Goal: Task Accomplishment & Management: Manage account settings

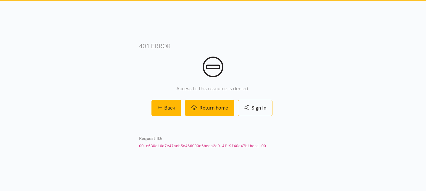
click at [214, 113] on link "Return home" at bounding box center [209, 108] width 49 height 16
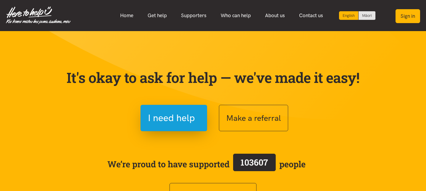
click at [412, 13] on button "Sign in" at bounding box center [407, 16] width 25 height 14
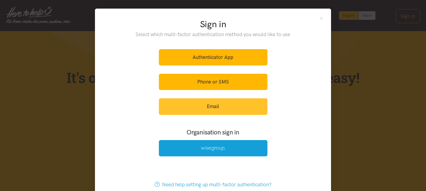
click at [227, 105] on link "Email" at bounding box center [213, 106] width 108 height 16
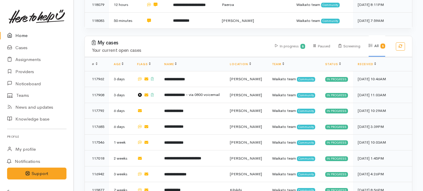
scroll to position [327, 0]
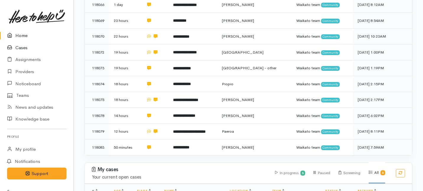
click at [22, 47] on link "Cases" at bounding box center [37, 48] width 74 height 12
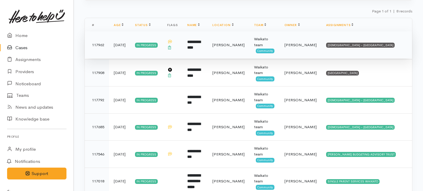
scroll to position [95, 0]
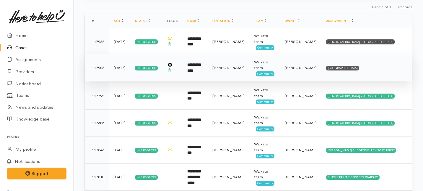
click at [313, 74] on td "Shirley Mackie" at bounding box center [301, 67] width 42 height 27
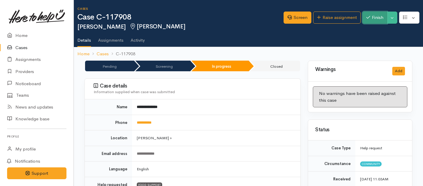
click at [376, 20] on button "Finish" at bounding box center [375, 18] width 25 height 12
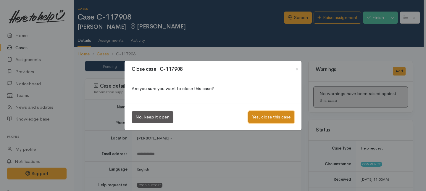
click at [263, 115] on button "Yes, close this case" at bounding box center [271, 117] width 46 height 12
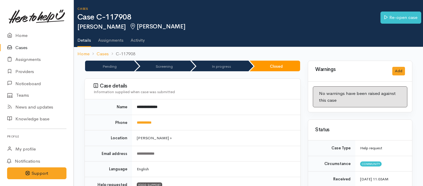
click at [26, 47] on link "Cases" at bounding box center [37, 48] width 74 height 12
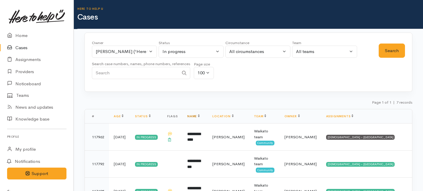
scroll to position [54, 0]
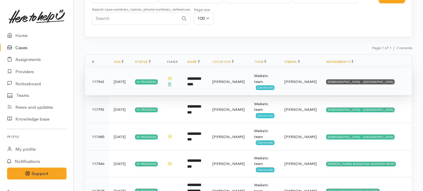
click at [208, 87] on td "**********" at bounding box center [195, 81] width 25 height 27
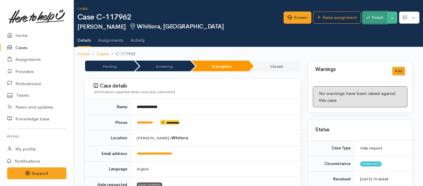
click at [371, 20] on button "Finish" at bounding box center [375, 18] width 25 height 12
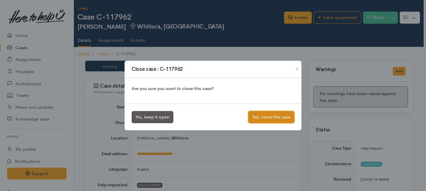
click at [277, 118] on button "Yes, close this case" at bounding box center [271, 117] width 46 height 12
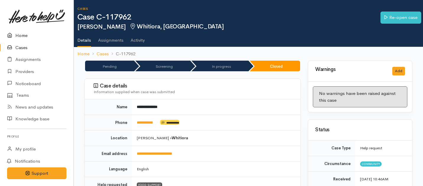
click at [27, 34] on link "Home" at bounding box center [37, 36] width 74 height 12
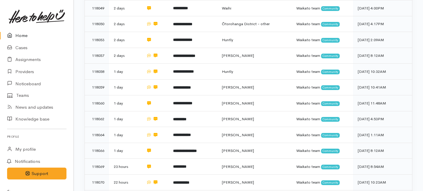
scroll to position [423, 0]
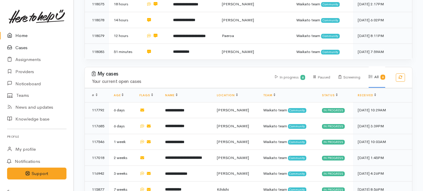
click at [22, 48] on link "Cases" at bounding box center [37, 48] width 74 height 12
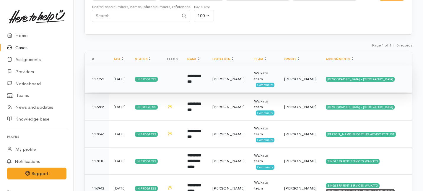
scroll to position [58, 0]
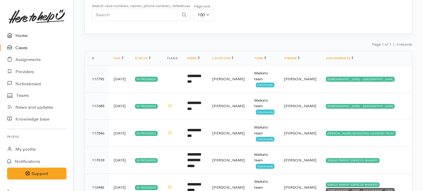
click at [22, 35] on link "Home" at bounding box center [37, 36] width 74 height 12
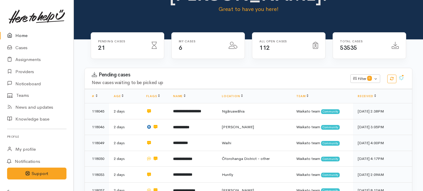
scroll to position [54, 0]
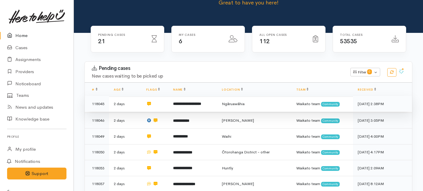
click at [200, 102] on b "**********" at bounding box center [187, 104] width 28 height 4
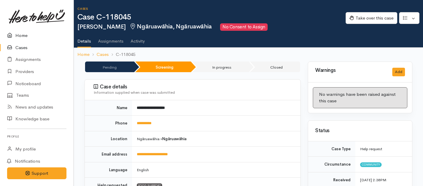
click at [22, 35] on link "Home" at bounding box center [37, 36] width 74 height 12
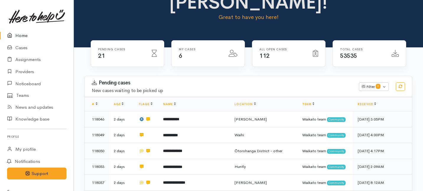
scroll to position [54, 0]
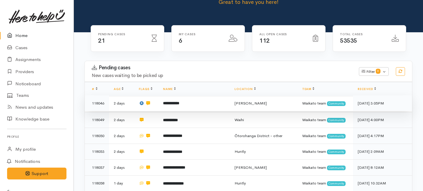
click at [194, 95] on td "**********" at bounding box center [194, 103] width 72 height 16
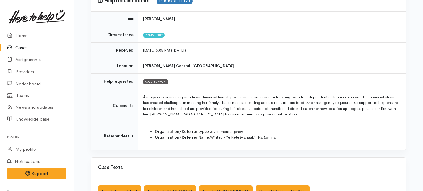
scroll to position [66, 0]
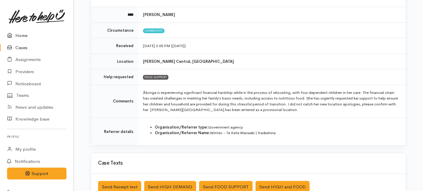
click at [21, 34] on link "Home" at bounding box center [37, 36] width 74 height 12
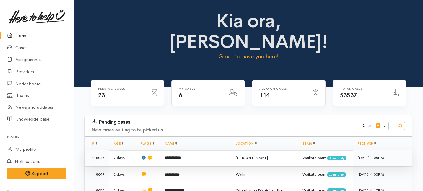
click at [181, 155] on b "**********" at bounding box center [173, 157] width 16 height 4
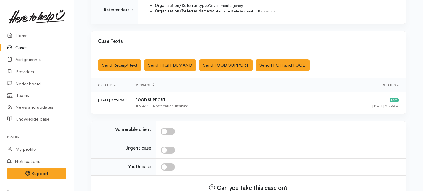
scroll to position [225, 0]
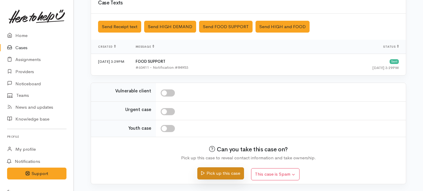
click at [220, 170] on button "Pick up this case" at bounding box center [220, 173] width 46 height 12
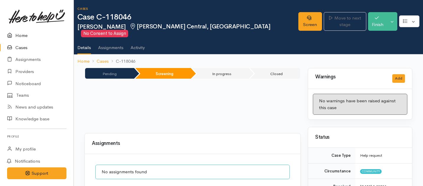
click at [20, 37] on link "Home" at bounding box center [37, 36] width 74 height 12
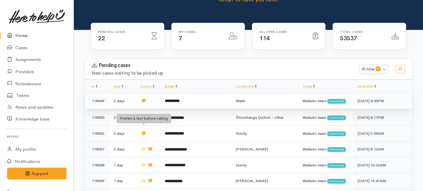
scroll to position [62, 0]
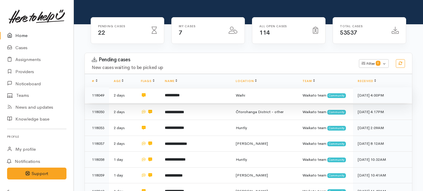
click at [209, 87] on td "**********" at bounding box center [195, 95] width 71 height 16
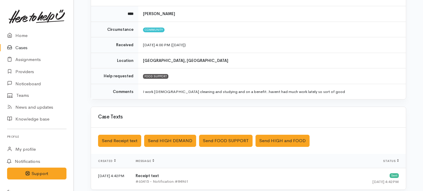
scroll to position [69, 0]
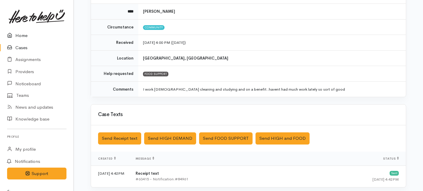
click at [23, 35] on link "Home" at bounding box center [37, 36] width 74 height 12
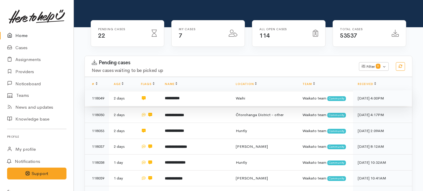
scroll to position [66, 0]
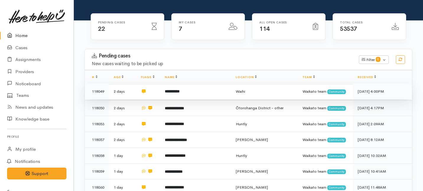
click at [190, 83] on td "**********" at bounding box center [195, 91] width 71 height 16
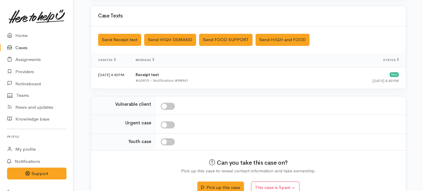
scroll to position [181, 0]
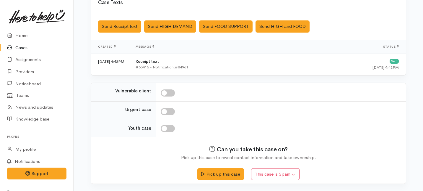
click at [219, 166] on div "Pick up this case This case is Spam Yes, cancel this case as spam" at bounding box center [248, 171] width 301 height 21
click at [217, 171] on button "Pick up this case" at bounding box center [220, 173] width 46 height 12
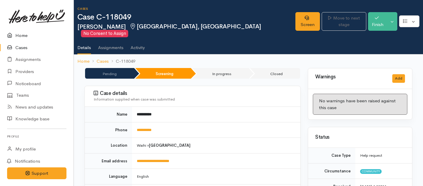
click at [19, 36] on link "Home" at bounding box center [37, 36] width 74 height 12
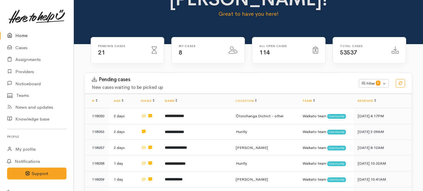
scroll to position [56, 0]
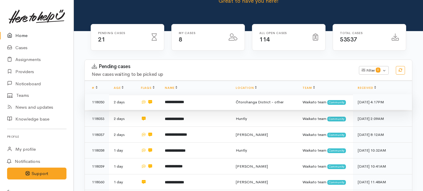
click at [191, 94] on td "**********" at bounding box center [195, 102] width 71 height 16
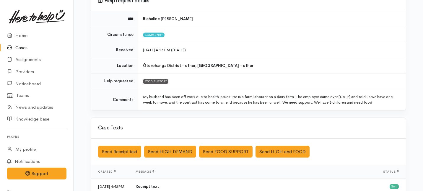
scroll to position [62, 0]
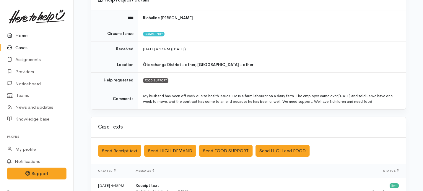
click at [22, 35] on link "Home" at bounding box center [37, 36] width 74 height 12
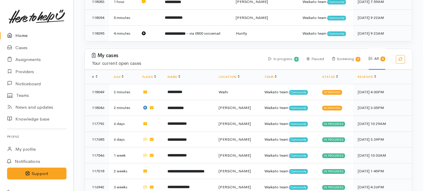
scroll to position [439, 0]
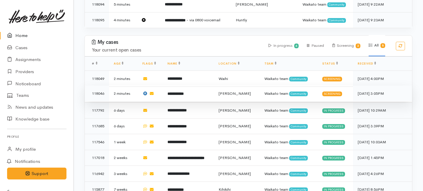
click at [214, 85] on td "**********" at bounding box center [188, 93] width 51 height 16
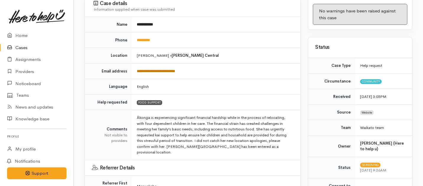
scroll to position [91, 0]
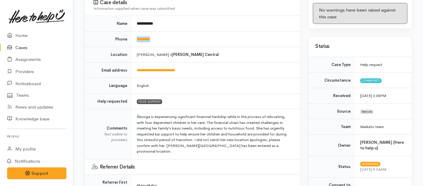
drag, startPoint x: 167, startPoint y: 35, endPoint x: 133, endPoint y: 31, distance: 34.2
click at [133, 31] on td "*********" at bounding box center [216, 39] width 168 height 16
copy link "*********"
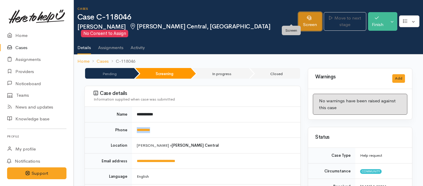
click at [298, 21] on link "Screen" at bounding box center [310, 21] width 24 height 19
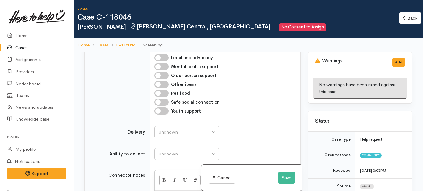
scroll to position [416, 0]
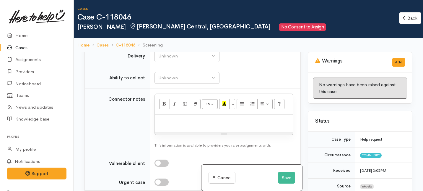
click at [283, 170] on div "Cancel Save" at bounding box center [252, 177] width 101 height 26
click at [283, 171] on button "Save" at bounding box center [286, 177] width 17 height 12
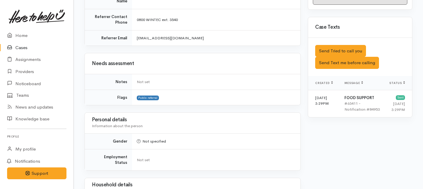
scroll to position [329, 0]
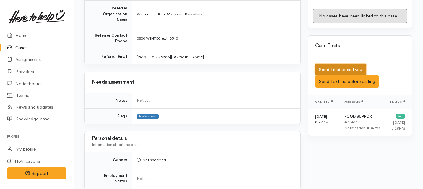
click at [335, 64] on button "Send Tried to call you" at bounding box center [340, 70] width 51 height 12
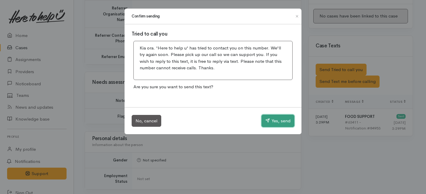
click at [282, 124] on button "Yes, send" at bounding box center [277, 120] width 33 height 12
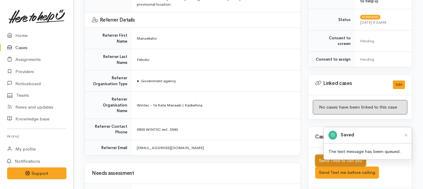
scroll to position [530, 0]
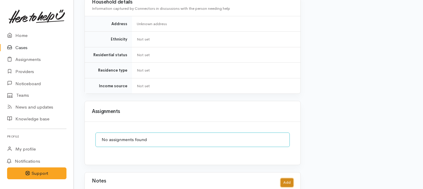
click at [282, 178] on button "Add" at bounding box center [287, 182] width 13 height 9
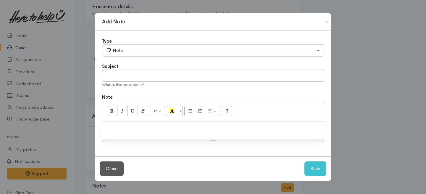
click at [172, 69] on div "Subject" at bounding box center [213, 66] width 222 height 7
click at [158, 75] on input "text" at bounding box center [213, 75] width 222 height 12
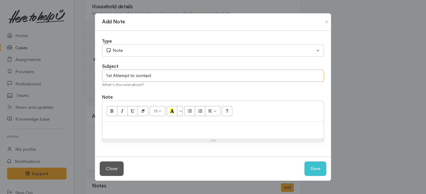
type input "1st Attempt to contact"
click at [152, 131] on div at bounding box center [212, 129] width 221 height 17
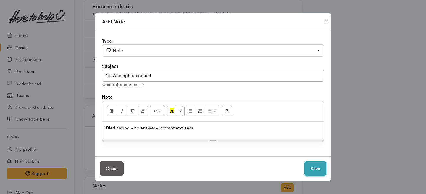
click at [315, 167] on button "Save" at bounding box center [315, 168] width 22 height 14
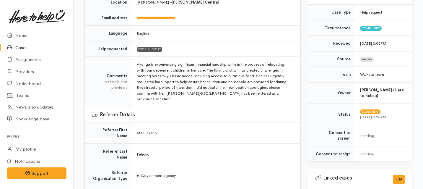
scroll to position [0, 0]
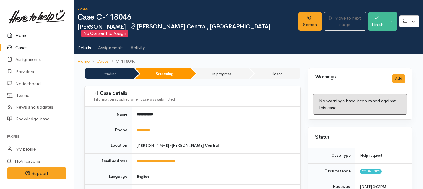
click at [20, 34] on link "Home" at bounding box center [37, 36] width 74 height 12
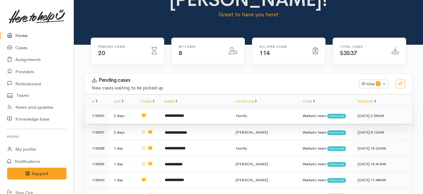
scroll to position [46, 0]
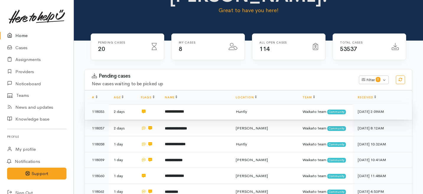
click at [217, 103] on td "**********" at bounding box center [195, 111] width 71 height 16
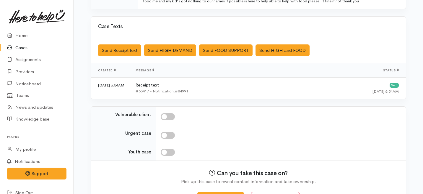
scroll to position [183, 0]
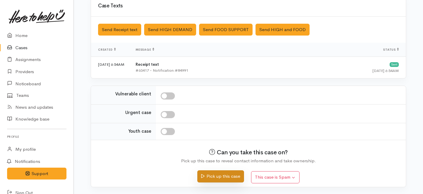
click at [210, 179] on button "Pick up this case" at bounding box center [220, 176] width 46 height 12
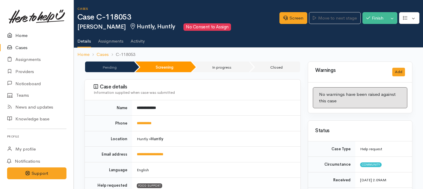
click at [20, 33] on link "Home" at bounding box center [37, 36] width 74 height 12
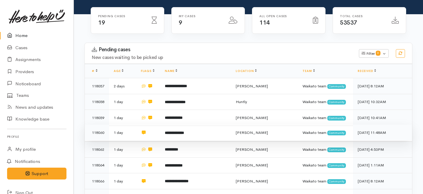
scroll to position [79, 0]
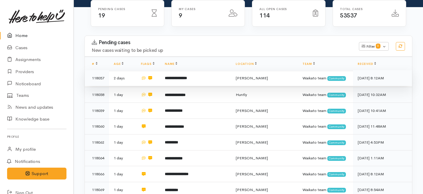
click at [187, 76] on b "**********" at bounding box center [176, 78] width 22 height 4
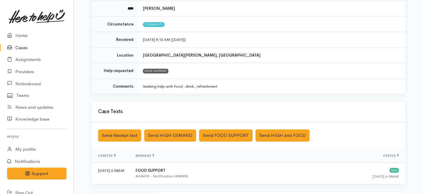
scroll to position [178, 0]
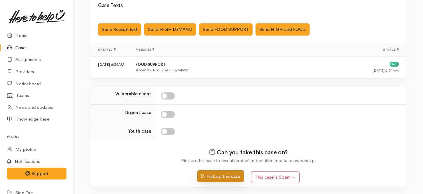
click at [226, 176] on button "Pick up this case" at bounding box center [220, 176] width 46 height 12
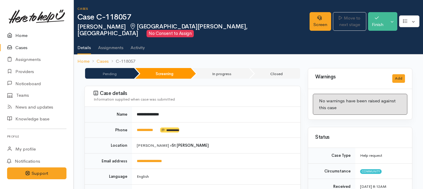
click at [21, 37] on link "Home" at bounding box center [37, 36] width 74 height 12
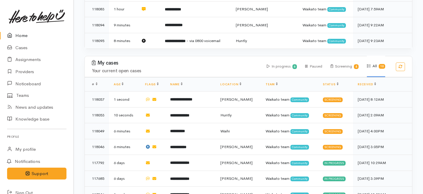
scroll to position [387, 0]
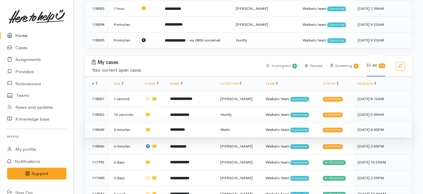
click at [202, 121] on td "**********" at bounding box center [190, 129] width 50 height 16
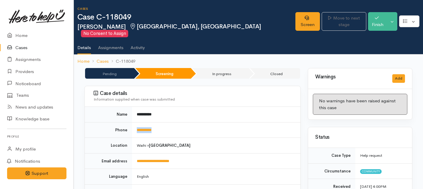
drag, startPoint x: 171, startPoint y: 124, endPoint x: 134, endPoint y: 122, distance: 36.7
click at [134, 122] on td "**********" at bounding box center [216, 130] width 168 height 16
copy link "**********"
click at [20, 71] on link "Providers" at bounding box center [37, 72] width 74 height 12
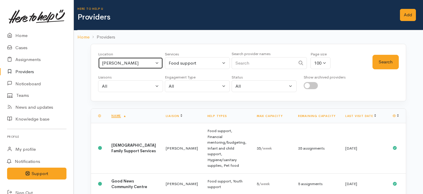
click at [149, 63] on div "Hamilton" at bounding box center [128, 63] width 52 height 7
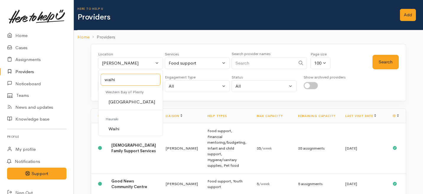
type input "waihi"
click at [112, 129] on span "Waihi" at bounding box center [113, 128] width 11 height 7
select select "18"
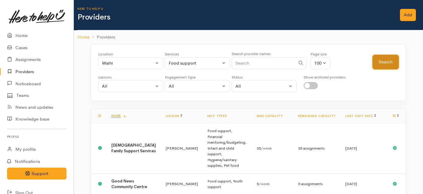
click at [384, 65] on button "Search" at bounding box center [386, 62] width 26 height 14
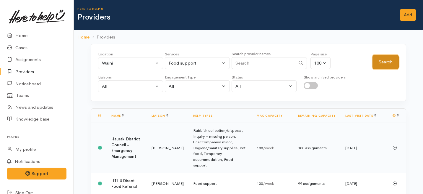
scroll to position [33, 0]
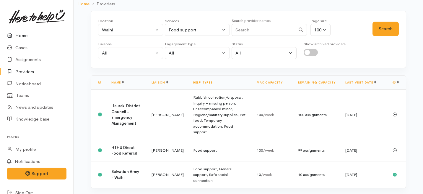
click at [19, 35] on link "Home" at bounding box center [37, 36] width 74 height 12
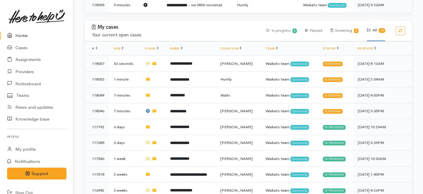
scroll to position [374, 0]
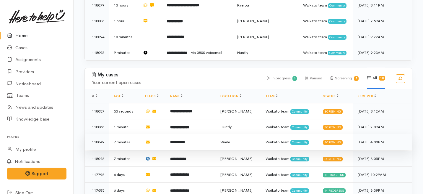
click at [177, 140] on b "**********" at bounding box center [177, 142] width 15 height 4
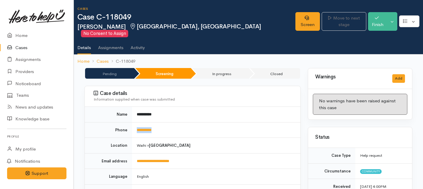
drag, startPoint x: 167, startPoint y: 126, endPoint x: 131, endPoint y: 122, distance: 35.3
click at [131, 122] on tr "**********" at bounding box center [193, 130] width 216 height 16
copy tr "**********"
click at [296, 20] on link "Screen" at bounding box center [308, 21] width 25 height 19
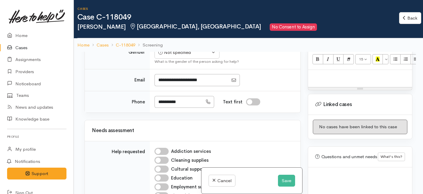
scroll to position [404, 0]
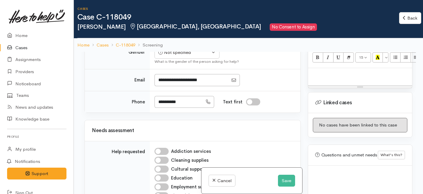
click at [327, 71] on p at bounding box center [360, 74] width 98 height 7
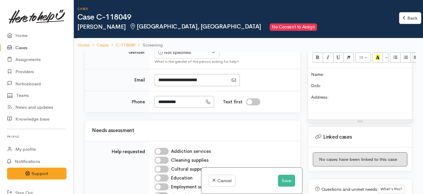
drag, startPoint x: 337, startPoint y: 89, endPoint x: 308, endPoint y: 60, distance: 41.2
click at [308, 60] on div "Screening notes What's this? <p>Name:&nbsp;</p><p>Dob:&nbsp;</p><p>Address:&nbs…" at bounding box center [360, 74] width 105 height 96
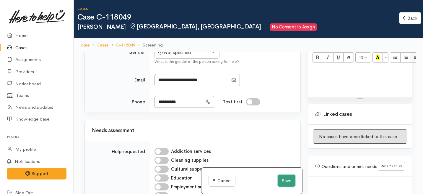
click at [284, 180] on button "Save" at bounding box center [286, 180] width 17 height 12
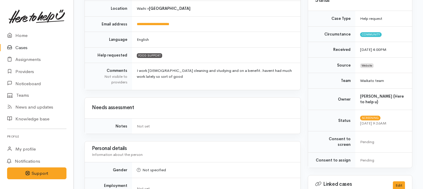
scroll to position [371, 0]
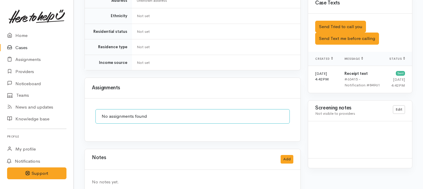
click at [286, 153] on div "Notes Add" at bounding box center [193, 159] width 202 height 12
click at [288, 155] on button "Add" at bounding box center [287, 159] width 13 height 9
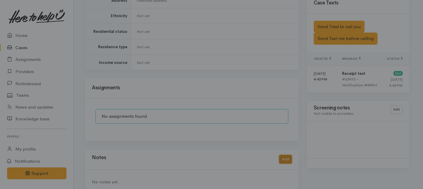
scroll to position [367, 0]
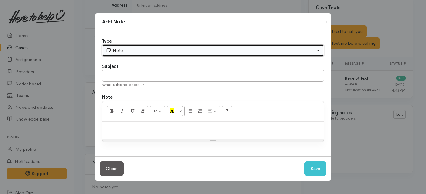
click at [197, 51] on div "Note" at bounding box center [210, 50] width 209 height 7
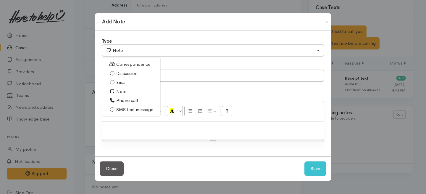
click at [124, 100] on span "Phone call" at bounding box center [127, 100] width 22 height 7
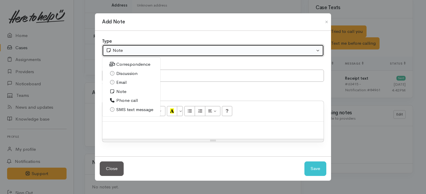
select select "3"
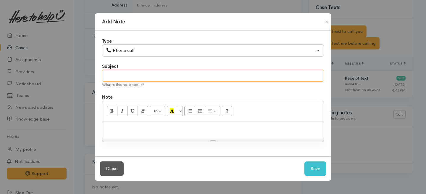
click at [124, 80] on input "text" at bounding box center [213, 75] width 222 height 12
type input "Request Cancelled."
click at [115, 132] on div at bounding box center [212, 129] width 221 height 17
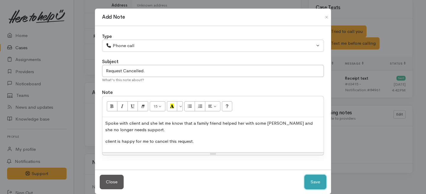
click at [316, 183] on button "Save" at bounding box center [315, 181] width 22 height 14
select select "1"
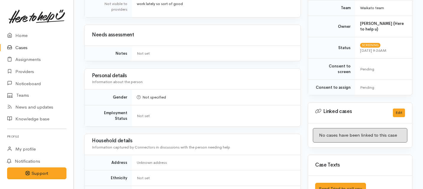
scroll to position [0, 0]
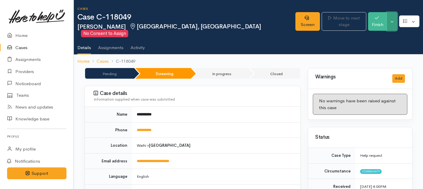
click at [392, 16] on button "Toggle Dropdown" at bounding box center [392, 21] width 10 height 19
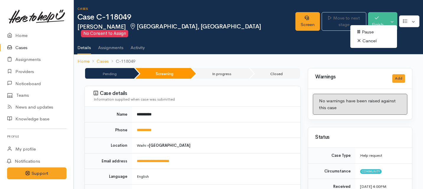
click at [361, 40] on link "Cancel" at bounding box center [373, 40] width 47 height 9
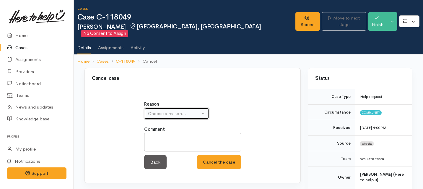
click at [206, 108] on button "Choose a reason..." at bounding box center [176, 114] width 65 height 12
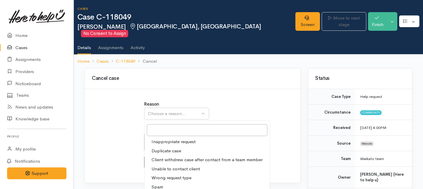
click at [158, 156] on span "Client withdrew case after contact from a team member" at bounding box center [207, 159] width 111 height 7
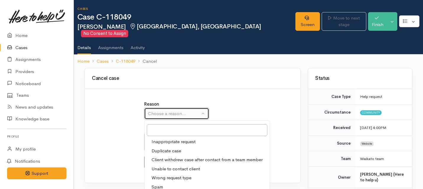
select select "3"
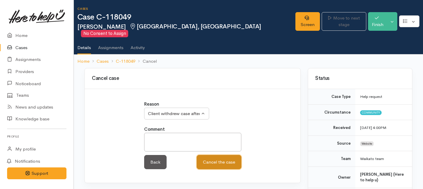
click at [210, 155] on button "Cancel the case" at bounding box center [219, 162] width 45 height 14
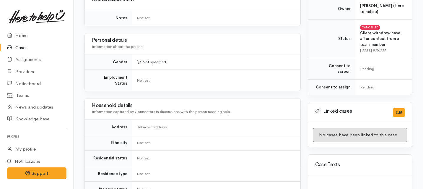
scroll to position [402, 0]
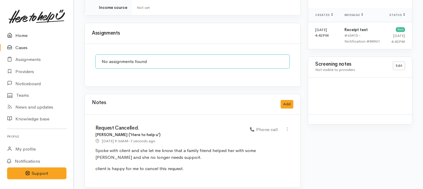
click at [22, 34] on link "Home" at bounding box center [37, 36] width 74 height 12
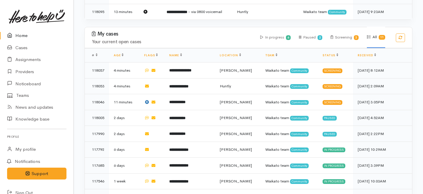
scroll to position [405, 0]
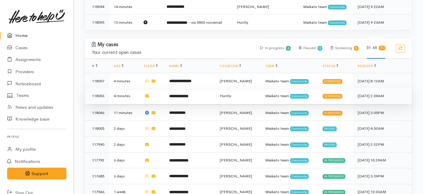
click at [201, 88] on td "**********" at bounding box center [190, 96] width 51 height 16
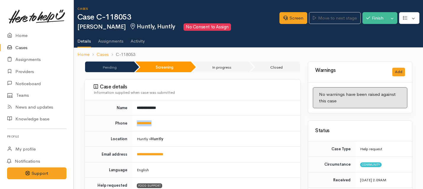
drag, startPoint x: 167, startPoint y: 125, endPoint x: 134, endPoint y: 123, distance: 33.4
click at [134, 123] on td "**********" at bounding box center [216, 124] width 168 height 16
copy link "**********"
click at [285, 21] on link "Screen" at bounding box center [294, 18] width 28 height 12
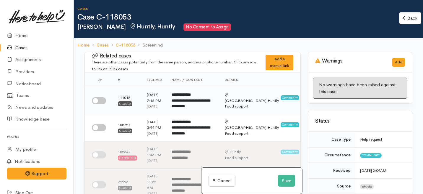
click at [100, 104] on input "checkbox" at bounding box center [99, 100] width 14 height 7
checkbox input "true"
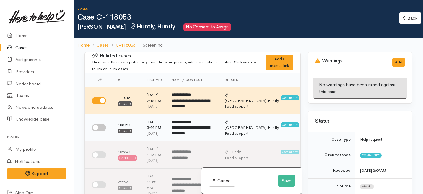
click at [102, 131] on input "checkbox" at bounding box center [99, 127] width 14 height 7
checkbox input "true"
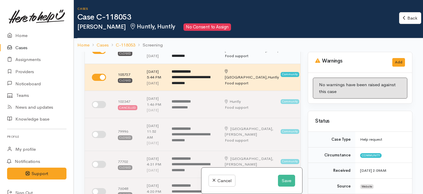
scroll to position [51, 0]
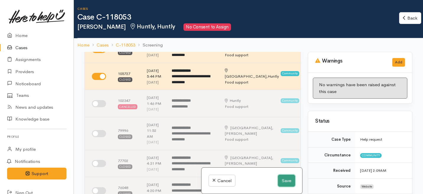
click at [285, 177] on button "Save" at bounding box center [286, 180] width 17 height 12
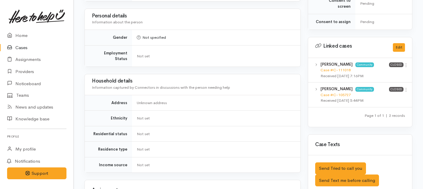
scroll to position [270, 0]
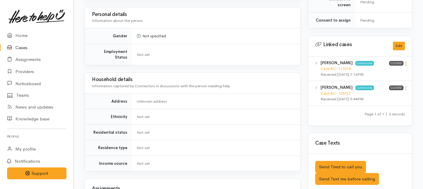
click at [406, 61] on icon at bounding box center [406, 63] width 5 height 5
click at [377, 71] on link "View case" at bounding box center [385, 75] width 47 height 9
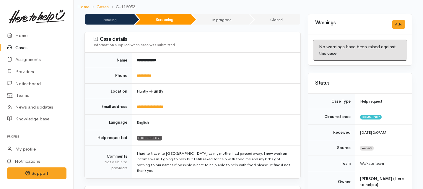
scroll to position [0, 0]
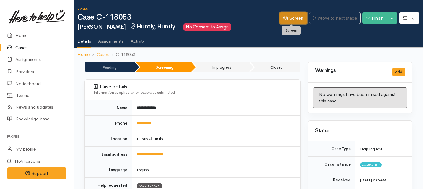
click at [287, 18] on link "Screen" at bounding box center [294, 18] width 28 height 12
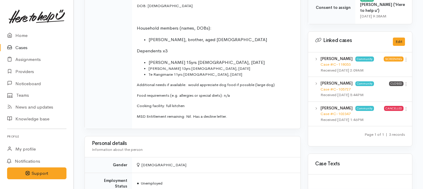
scroll to position [301, 0]
click at [234, 118] on p "MSD Entitlement remaining: Nil. Has a decline letter." at bounding box center [215, 117] width 157 height 6
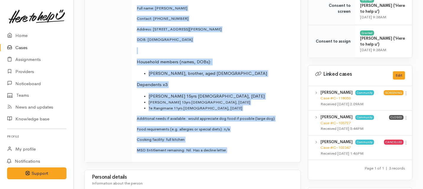
scroll to position [245, 0]
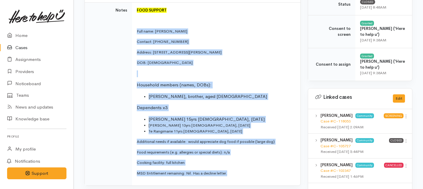
drag, startPoint x: 234, startPoint y: 118, endPoint x: 134, endPoint y: 26, distance: 135.5
click at [134, 26] on td "FOOD SUPPORT Full name: Winnie Rapata Contact: 02108321215 Address: 12A Smith A…" at bounding box center [216, 93] width 168 height 183
copy td "Full name: Winnie Rapata Contact: 02108321215 Address: 12A Smith Avenue, Huntly…"
click at [26, 36] on link "Home" at bounding box center [37, 36] width 74 height 12
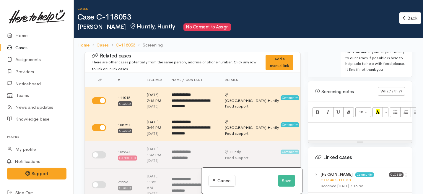
scroll to position [387, 0]
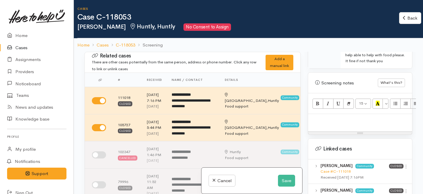
click at [315, 119] on div at bounding box center [360, 122] width 104 height 17
paste div
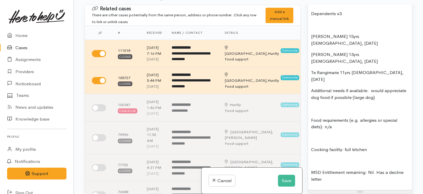
scroll to position [606, 0]
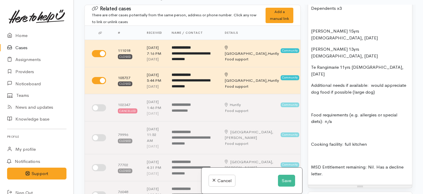
click at [311, 163] on p "MSD Entitlement remaining: Nil. Has a decline letter." at bounding box center [360, 169] width 98 height 13
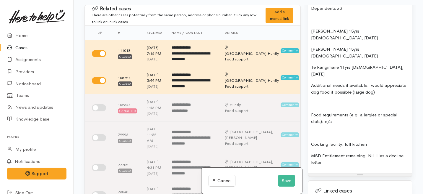
click at [311, 141] on p "Cooking facility: full kitchen" at bounding box center [360, 144] width 98 height 7
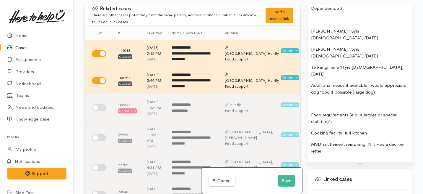
click at [311, 89] on div "Full name: Winnie Rapata Contact: 02108321215 Address: 12A Smith Avenue, Huntly…" at bounding box center [360, 5] width 104 height 314
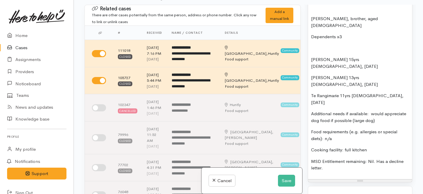
scroll to position [577, 0]
drag, startPoint x: 395, startPoint y: 76, endPoint x: 309, endPoint y: 75, distance: 86.6
click at [309, 75] on div "Full name: Winnie Rapata Contact: 02108321215 Address: 12A Smith Avenue, Huntly…" at bounding box center [360, 27] width 104 height 303
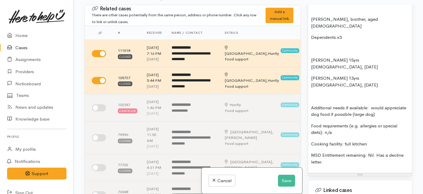
click at [312, 104] on p "Additional needs if available: would appreciate dog food if possible (large dog)" at bounding box center [360, 110] width 98 height 13
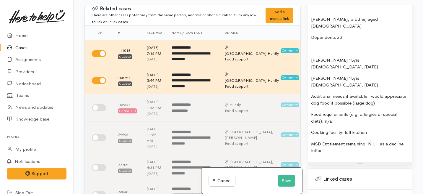
click at [310, 66] on div "Full name: Winnie Rapata Contact: 02108321215 Address: 12A Smith Avenue, Huntly…" at bounding box center [360, 18] width 104 height 285
click at [311, 52] on div "Full name: Winnie Rapata Contact: 02108321215 Address: 12A Smith Avenue, Huntly…" at bounding box center [360, 18] width 104 height 285
click at [311, 56] on div "Full name: Winnie Rapata Contact: 02108321215 Address: 12A Smith Avenue, Huntly…" at bounding box center [360, 18] width 104 height 285
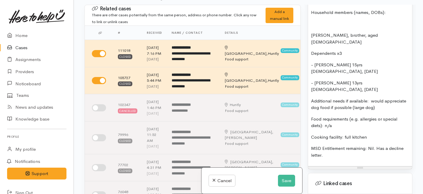
scroll to position [559, 0]
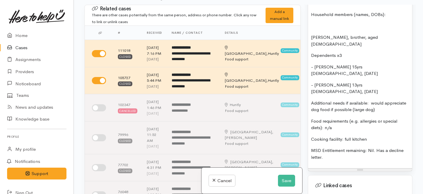
click at [342, 52] on p "Dependents x3" at bounding box center [360, 55] width 98 height 7
drag, startPoint x: 360, startPoint y: 37, endPoint x: 303, endPoint y: 37, distance: 57.0
click at [303, 37] on div "Related cases There are other cases potentially from the same person, address o…" at bounding box center [248, 102] width 335 height 194
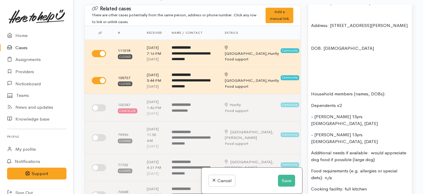
scroll to position [477, 0]
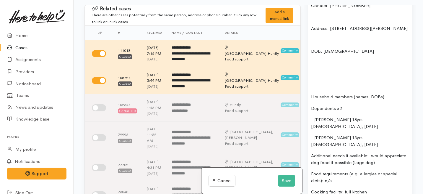
click at [311, 98] on p "Household members (names, DOBs):" at bounding box center [360, 96] width 98 height 7
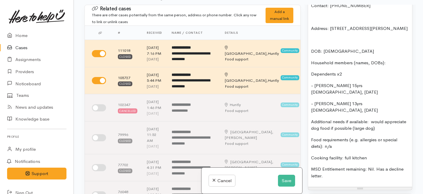
click at [311, 52] on p "DOB: [DEMOGRAPHIC_DATA]" at bounding box center [360, 51] width 98 height 7
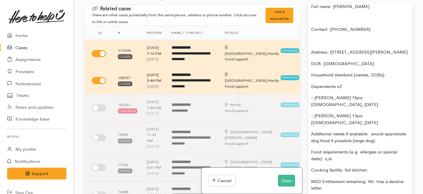
scroll to position [443, 0]
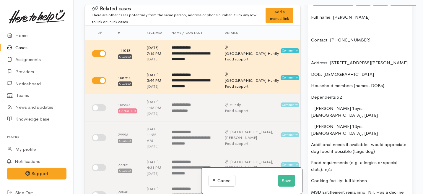
click at [311, 59] on div "Full name: Winnie Rapata Contact: 02108321215 Address: 12A Smith Avenue, Huntly…" at bounding box center [360, 110] width 104 height 199
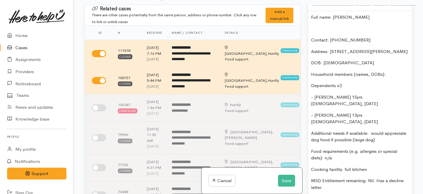
click at [311, 34] on div "Full name: Winnie Rapata Contact: 02108321215 Address: 12A Smith Avenue, Huntly…" at bounding box center [360, 104] width 104 height 187
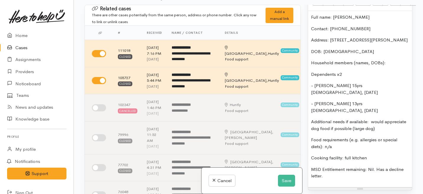
click at [322, 14] on p "Full name: Winnie Rapata" at bounding box center [360, 17] width 98 height 7
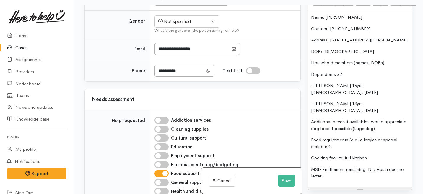
scroll to position [428, 0]
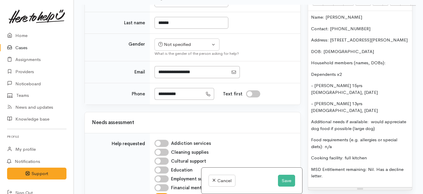
checkbox input "true"
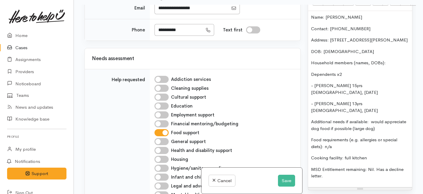
scroll to position [496, 0]
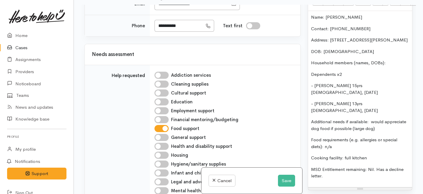
click at [176, 12] on span "Female" at bounding box center [191, 8] width 51 height 7
select select "Female"
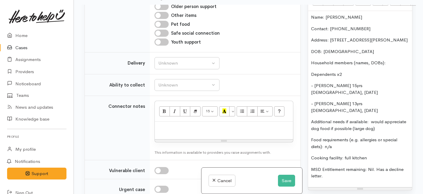
scroll to position [693, 0]
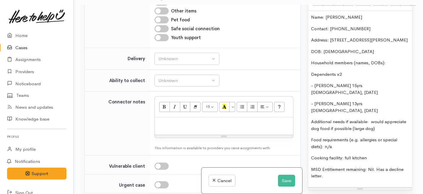
click at [164, 23] on input "Pet food" at bounding box center [162, 19] width 14 height 7
checkbox input "true"
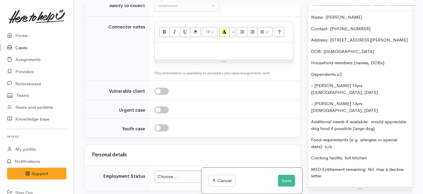
scroll to position [768, 0]
click at [173, 43] on link "No" at bounding box center [187, 38] width 64 height 9
select select "1"
click at [178, 9] on div "Unknown" at bounding box center [184, 5] width 52 height 7
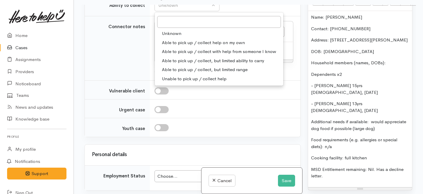
click at [169, 46] on span "Able to pick up / collect help on my own" at bounding box center [203, 42] width 83 height 7
select select "2"
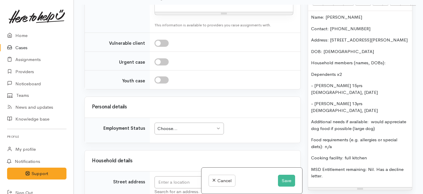
scroll to position [819, 0]
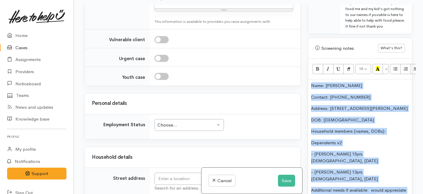
drag, startPoint x: 325, startPoint y: 163, endPoint x: 304, endPoint y: 0, distance: 164.4
click at [304, 0] on div "Cases Case C-118053 Winnie Rapata Huntly, Huntly No Consent to Assign Back Back…" at bounding box center [248, 75] width 349 height 245
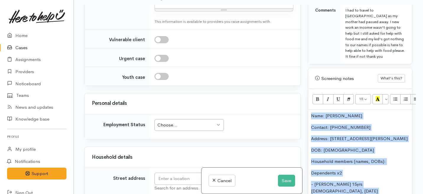
copy div "Name: Winnie Rapata Contact: 02108321215 Address: 12A Smith Avenue, Huntly, New…"
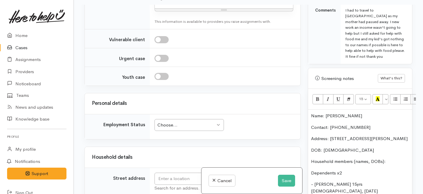
paste div
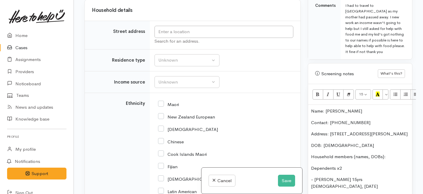
scroll to position [1124, 0]
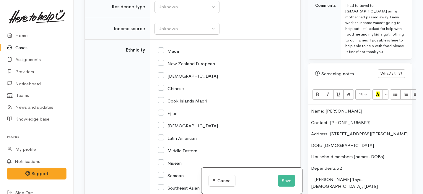
scroll to position [1147, 0]
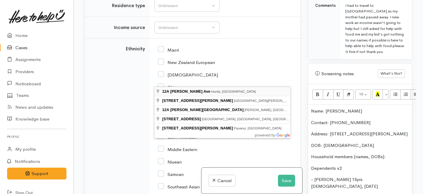
type input "12A Smith Ave, Huntly, New Zealand"
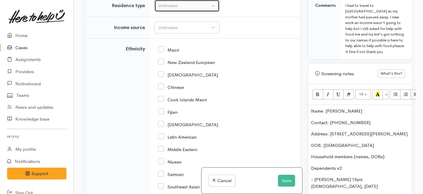
click at [197, 9] on div "Unknown" at bounding box center [184, 5] width 52 height 7
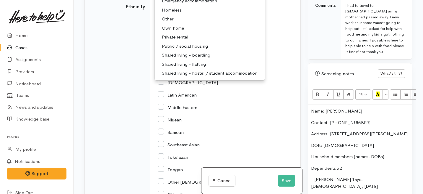
scroll to position [1191, 0]
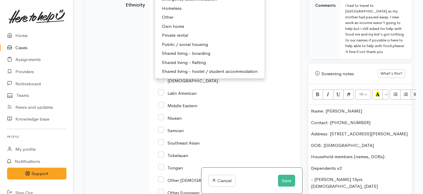
click at [172, 39] on span "Private rental" at bounding box center [175, 35] width 26 height 7
select select "2"
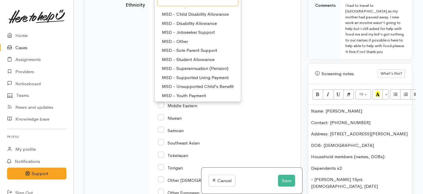
scroll to position [35, 0]
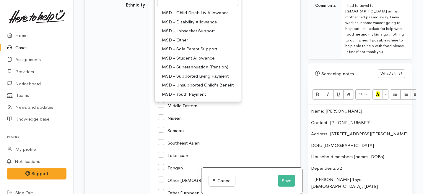
click at [178, 52] on span "MSD - Sole Parent Support" at bounding box center [189, 49] width 55 height 7
select select "7"
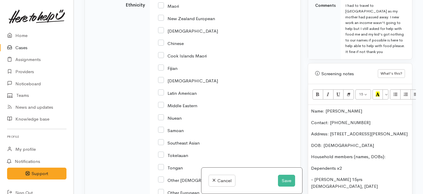
click at [162, 12] on div "Maori" at bounding box center [224, 5] width 132 height 12
click at [161, 8] on input "Maori" at bounding box center [168, 5] width 21 height 5
checkbox input "true"
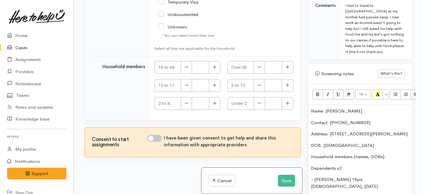
scroll to position [1490, 0]
checkbox input "true"
click at [213, 69] on icon "button" at bounding box center [215, 67] width 4 height 4
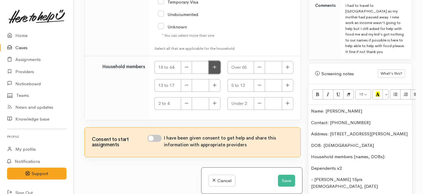
type input "1"
click at [214, 92] on button "button" at bounding box center [215, 85] width 12 height 13
type input "2"
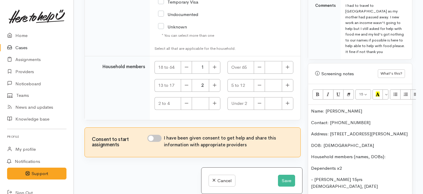
click at [155, 139] on input "I have been given consent to get help and share this information with appropria…" at bounding box center [154, 137] width 14 height 7
checkbox input "true"
click at [287, 183] on button "Save" at bounding box center [286, 180] width 17 height 12
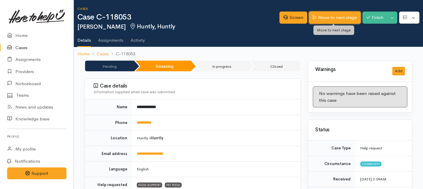
click at [324, 18] on link "Move to next stage" at bounding box center [334, 18] width 51 height 12
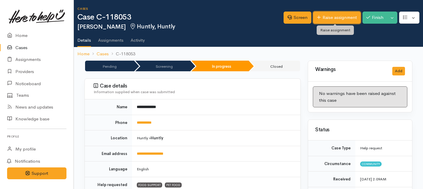
click at [328, 18] on link "Raise assignment" at bounding box center [337, 18] width 48 height 12
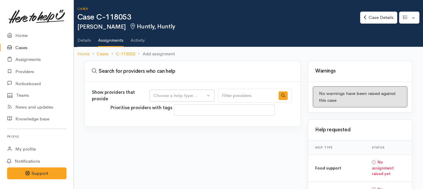
select select
click at [205, 94] on div "Choose a help type..." at bounding box center [179, 95] width 52 height 7
click at [178, 121] on span "Food support" at bounding box center [170, 124] width 27 height 7
select select "3"
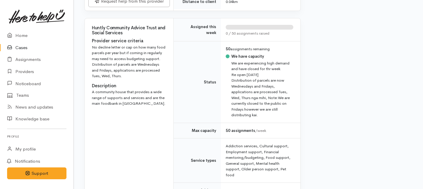
scroll to position [394, 0]
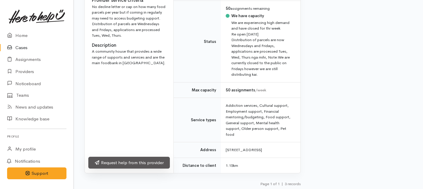
click at [158, 157] on link "Request help from this provider" at bounding box center [129, 163] width 82 height 12
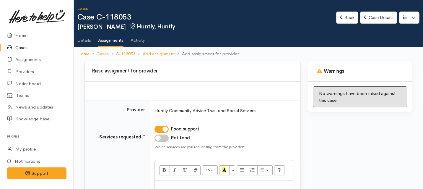
click at [164, 134] on input "Pet food" at bounding box center [162, 137] width 14 height 7
checkbox input "true"
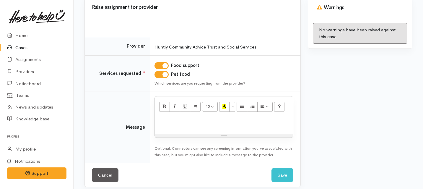
scroll to position [69, 0]
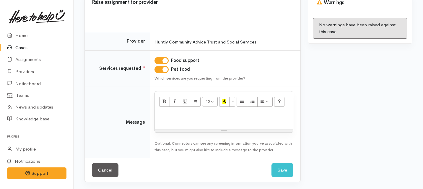
click at [174, 122] on div at bounding box center [224, 120] width 138 height 17
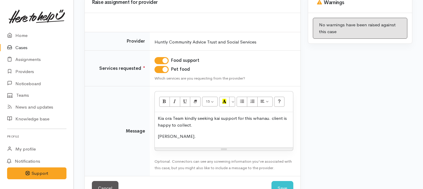
scroll to position [87, 0]
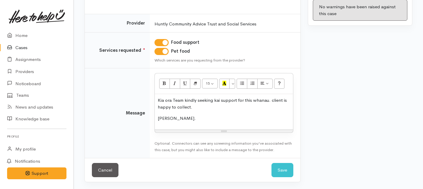
click at [271, 165] on div "Cancel Save Save" at bounding box center [193, 170] width 216 height 24
click at [286, 168] on button "Save" at bounding box center [283, 170] width 22 height 14
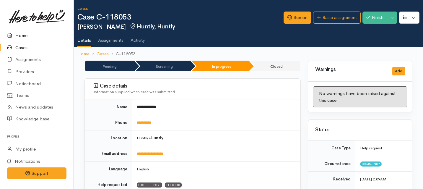
click at [25, 34] on link "Home" at bounding box center [37, 36] width 74 height 12
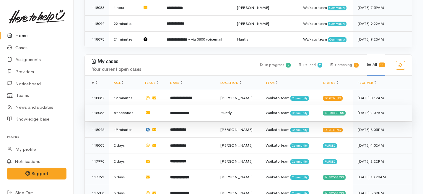
scroll to position [357, 0]
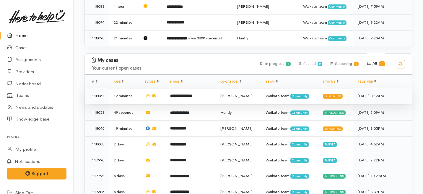
click at [167, 88] on td "**********" at bounding box center [190, 96] width 50 height 16
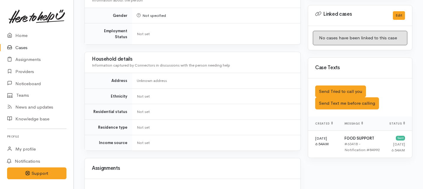
scroll to position [387, 0]
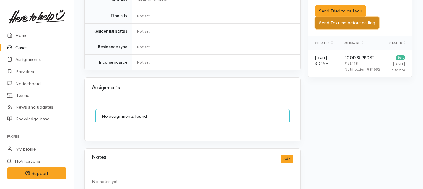
click at [331, 17] on button "Send Text me before calling" at bounding box center [347, 23] width 64 height 12
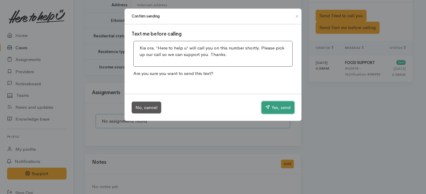
click at [274, 105] on button "Yes, send" at bounding box center [277, 107] width 33 height 12
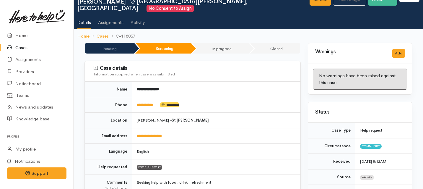
scroll to position [0, 0]
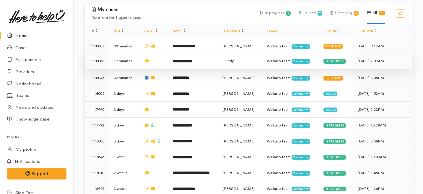
scroll to position [420, 0]
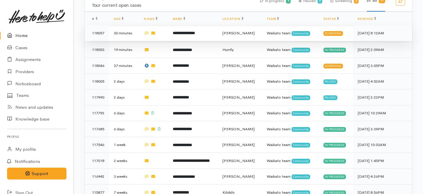
click at [209, 25] on td "**********" at bounding box center [193, 33] width 50 height 16
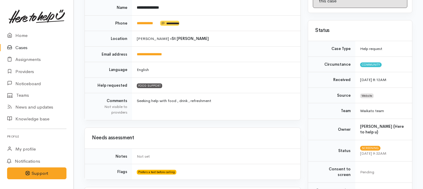
scroll to position [387, 0]
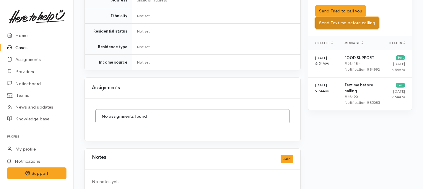
click at [350, 17] on button "Send Text me before calling" at bounding box center [347, 23] width 64 height 12
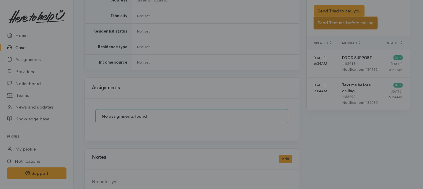
scroll to position [382, 0]
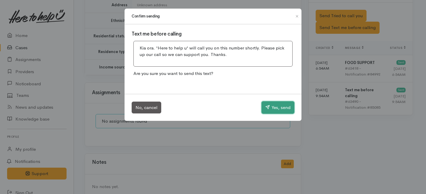
click at [280, 108] on button "Yes, send" at bounding box center [277, 107] width 33 height 12
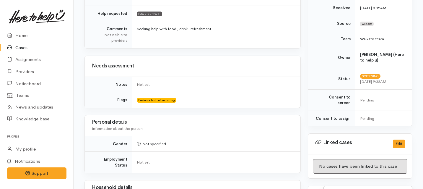
scroll to position [74, 0]
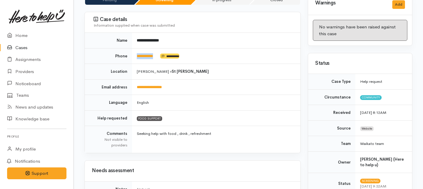
drag, startPoint x: 161, startPoint y: 50, endPoint x: 133, endPoint y: 49, distance: 28.4
click at [133, 49] on td "**********" at bounding box center [216, 56] width 168 height 16
copy td "**********"
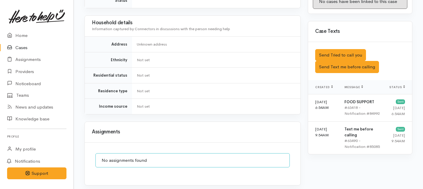
scroll to position [336, 0]
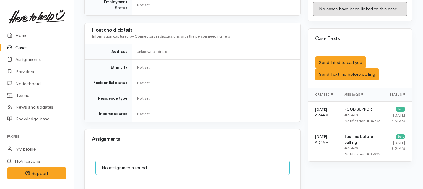
click at [333, 49] on div "Saved The text message has been queued. An error occurred Send Tried to call yo…" at bounding box center [360, 68] width 104 height 38
click at [331, 56] on button "Send Tried to call you" at bounding box center [340, 62] width 51 height 12
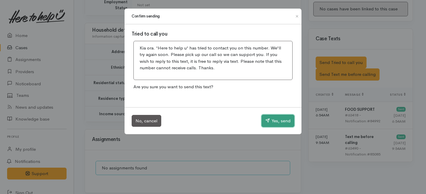
click at [275, 122] on button "Yes, send" at bounding box center [277, 120] width 33 height 12
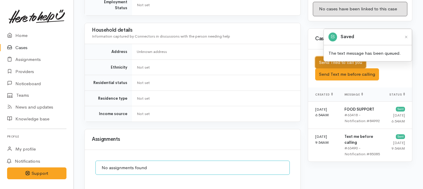
scroll to position [387, 0]
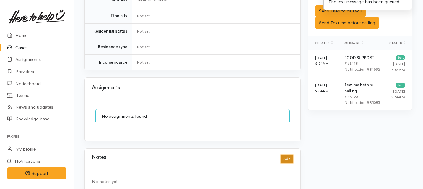
click at [287, 155] on button "Add" at bounding box center [287, 159] width 13 height 9
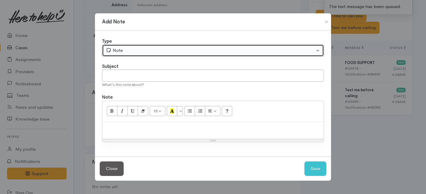
click at [138, 49] on div "Note" at bounding box center [210, 50] width 209 height 7
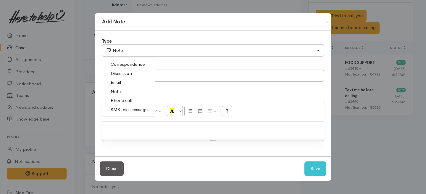
click at [116, 100] on span "Phone call" at bounding box center [122, 100] width 22 height 7
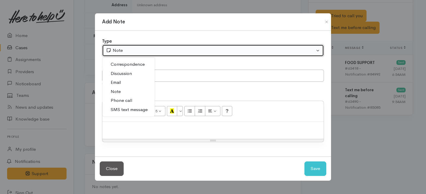
select select "3"
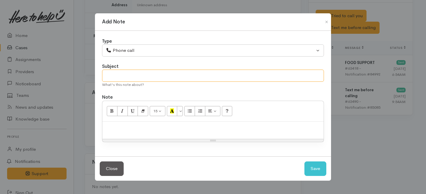
click at [126, 76] on input "text" at bounding box center [213, 75] width 222 height 12
type input "1st Attempt to contact"
click at [128, 129] on p at bounding box center [212, 127] width 215 height 7
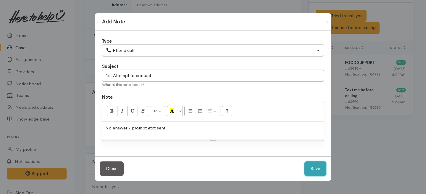
click at [315, 167] on button "Save" at bounding box center [315, 168] width 22 height 14
select select "1"
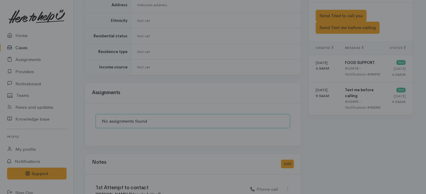
click at [312, 168] on div "Add Note Type Correspondence Discussion Email Note Phone call SMS text message …" at bounding box center [213, 97] width 426 height 194
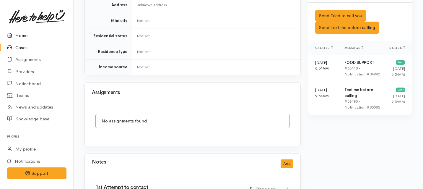
click at [16, 36] on link "Home" at bounding box center [37, 36] width 74 height 12
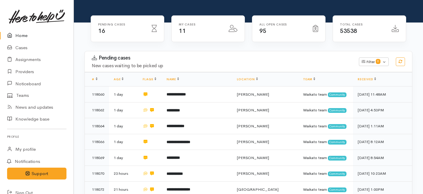
scroll to position [70, 0]
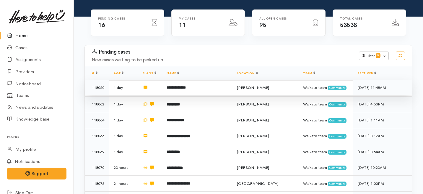
click at [199, 79] on td "**********" at bounding box center [197, 87] width 70 height 16
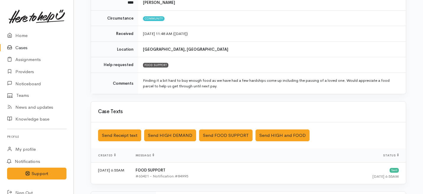
scroll to position [78, 0]
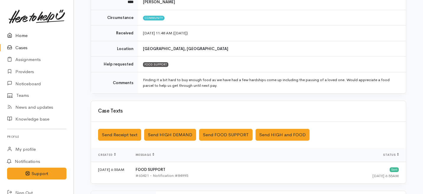
click at [16, 35] on link "Home" at bounding box center [37, 36] width 74 height 12
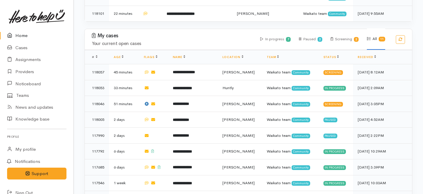
scroll to position [370, 0]
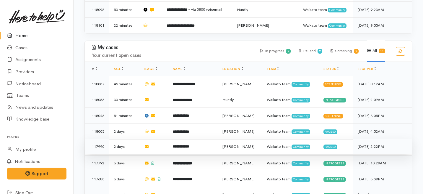
click at [214, 138] on td "**********" at bounding box center [193, 146] width 50 height 16
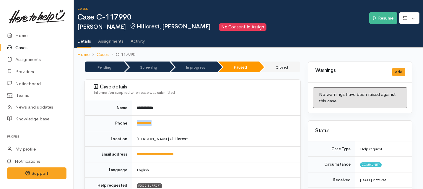
drag, startPoint x: 164, startPoint y: 123, endPoint x: 133, endPoint y: 123, distance: 30.7
click at [133, 123] on td "**********" at bounding box center [216, 124] width 168 height 16
copy link "**********"
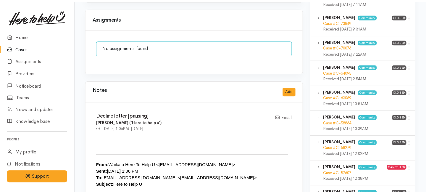
scroll to position [425, 0]
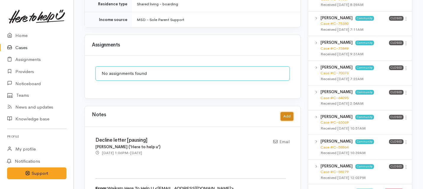
click at [284, 112] on button "Add" at bounding box center [287, 116] width 13 height 9
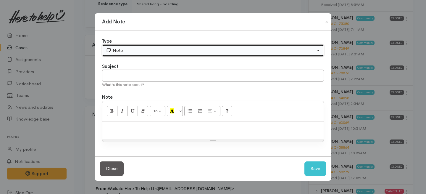
click at [168, 54] on button "Note" at bounding box center [213, 50] width 222 height 12
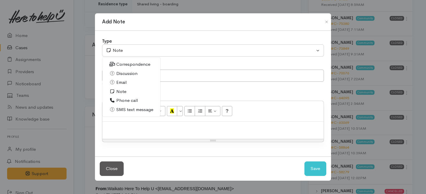
click at [124, 101] on span "Phone call" at bounding box center [127, 100] width 22 height 7
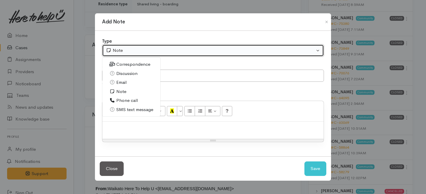
select select "3"
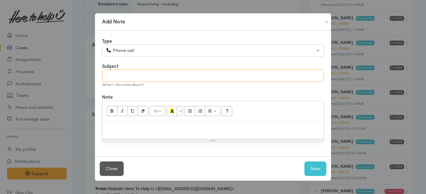
click at [120, 77] on input "text" at bounding box center [213, 75] width 222 height 12
type input "request cancelled."
click at [120, 132] on div at bounding box center [212, 129] width 221 height 17
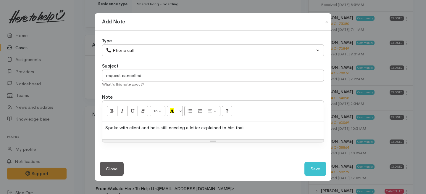
drag, startPoint x: 116, startPoint y: 140, endPoint x: 122, endPoint y: 138, distance: 6.5
click at [122, 139] on div "Resize" at bounding box center [212, 140] width 221 height 3
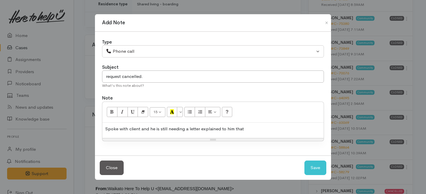
click at [201, 128] on p "Spoke with client and he is still needing a letter explained to him that" at bounding box center [212, 128] width 215 height 7
click at [133, 137] on p "Spoke with client and he is still needing a letter and didnt know when he would…" at bounding box center [212, 131] width 215 height 13
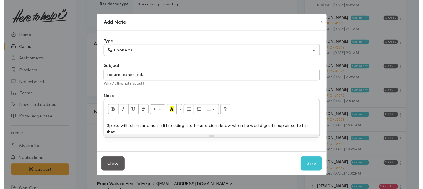
scroll to position [0, 0]
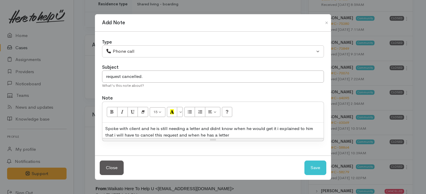
click at [218, 126] on p "Spoke with client and he is still needing a letter and didnt know when he would…" at bounding box center [212, 131] width 215 height 13
click at [232, 138] on div "Resize" at bounding box center [212, 139] width 221 height 3
click at [231, 135] on p "Spoke with client and he is still needing a letter and didn't know when he woul…" at bounding box center [212, 131] width 215 height 13
click at [323, 159] on div "Close Save" at bounding box center [213, 167] width 236 height 24
click at [315, 165] on button "Save" at bounding box center [315, 167] width 22 height 14
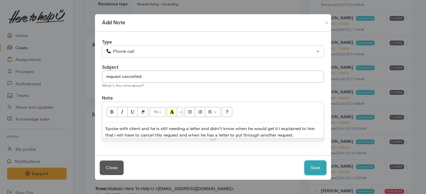
select select "1"
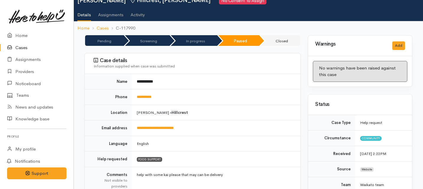
scroll to position [0, 0]
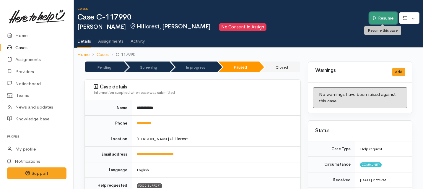
click at [389, 15] on link "Resume" at bounding box center [383, 18] width 28 height 12
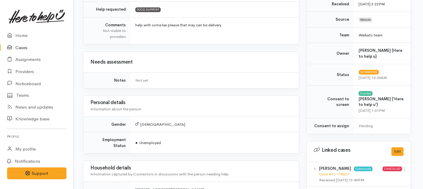
scroll to position [0, 1]
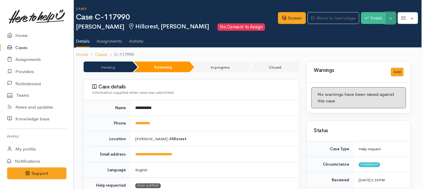
click at [393, 16] on button "Toggle Dropdown" at bounding box center [391, 18] width 10 height 12
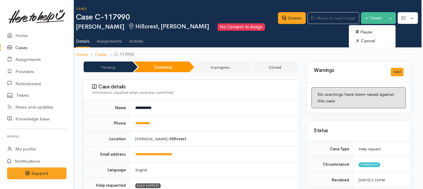
click at [361, 41] on link "Cancel" at bounding box center [372, 40] width 47 height 9
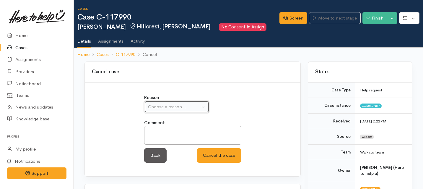
click at [166, 109] on div "Choose a reason..." at bounding box center [174, 106] width 52 height 7
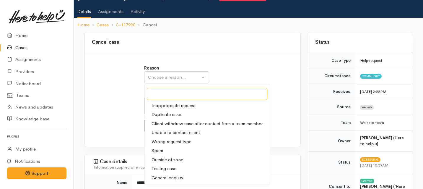
scroll to position [40, 0]
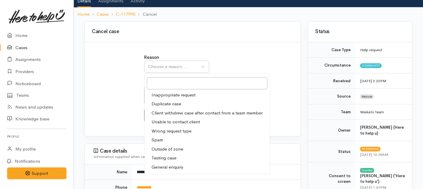
click at [166, 113] on span "Client withdrew case after contact from a team member" at bounding box center [207, 113] width 111 height 7
select select "3"
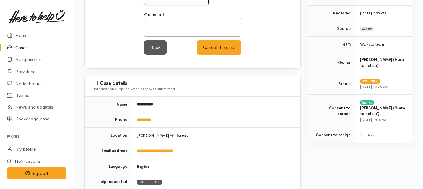
scroll to position [45, 0]
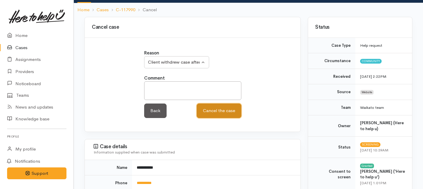
click at [215, 113] on button "Cancel the case" at bounding box center [219, 110] width 45 height 14
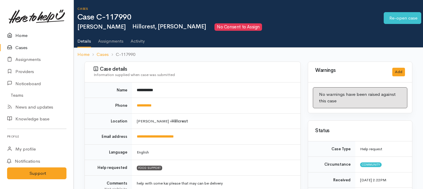
click at [25, 38] on link "Home" at bounding box center [37, 36] width 74 height 12
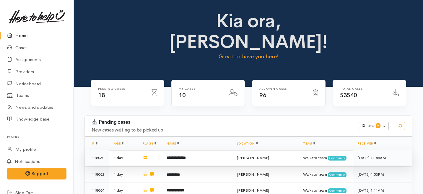
click at [191, 150] on td "**********" at bounding box center [197, 158] width 70 height 16
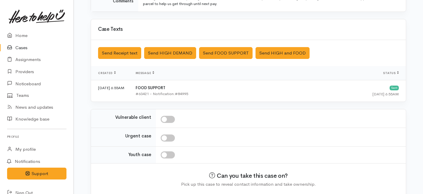
scroll to position [183, 0]
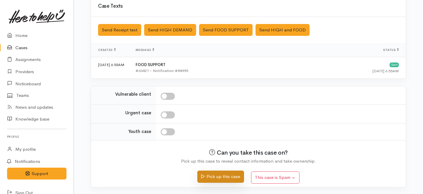
click at [217, 177] on button "Pick up this case" at bounding box center [220, 176] width 46 height 12
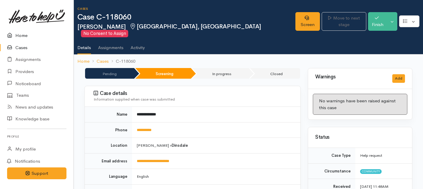
click at [21, 34] on link "Home" at bounding box center [37, 36] width 74 height 12
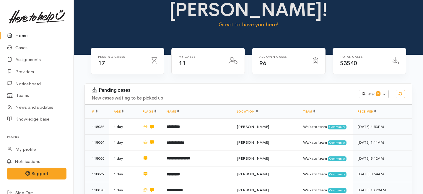
scroll to position [74, 0]
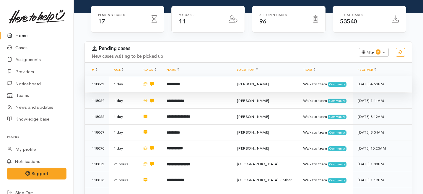
click at [210, 76] on td "*********" at bounding box center [197, 84] width 70 height 16
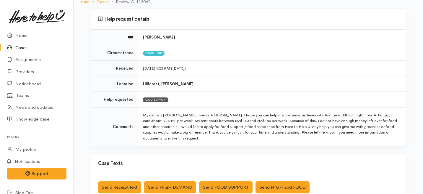
scroll to position [44, 0]
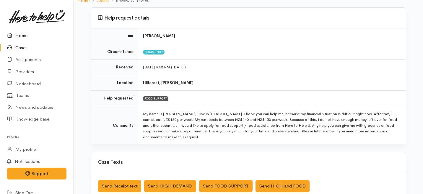
click at [21, 33] on link "Home" at bounding box center [37, 36] width 74 height 12
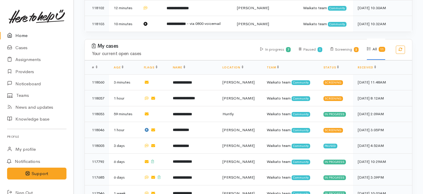
scroll to position [386, 0]
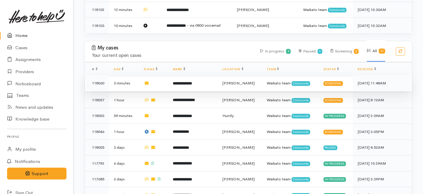
click at [192, 81] on b "**********" at bounding box center [182, 83] width 19 height 4
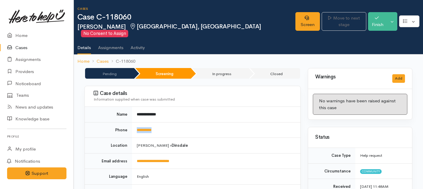
drag, startPoint x: 167, startPoint y: 122, endPoint x: 127, endPoint y: 123, distance: 39.9
click at [127, 123] on tr "**********" at bounding box center [193, 130] width 216 height 16
copy tr "**********"
click at [296, 17] on link "Screen" at bounding box center [308, 21] width 25 height 19
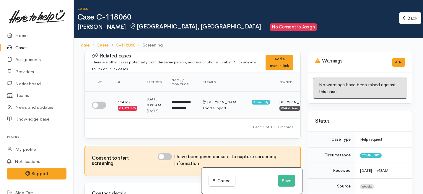
click at [100, 108] on input "checkbox" at bounding box center [99, 104] width 14 height 7
checkbox input "true"
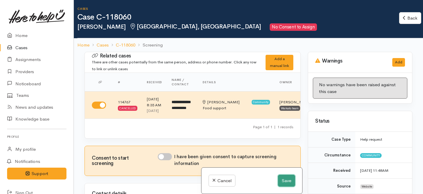
click at [286, 179] on button "Save" at bounding box center [286, 180] width 17 height 12
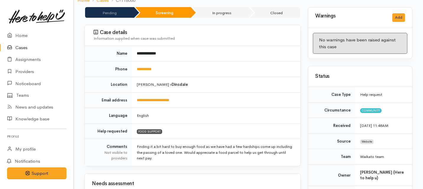
scroll to position [61, 0]
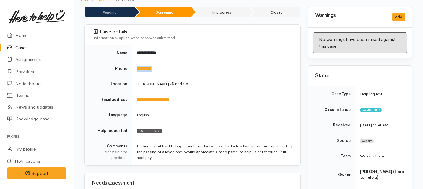
drag, startPoint x: 169, startPoint y: 60, endPoint x: 134, endPoint y: 59, distance: 34.6
click at [134, 61] on td "**********" at bounding box center [216, 69] width 168 height 16
copy link "**********"
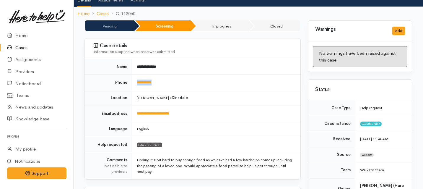
scroll to position [0, 0]
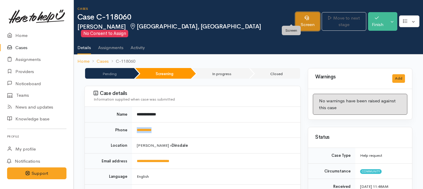
click at [296, 18] on link "Screen" at bounding box center [308, 21] width 25 height 19
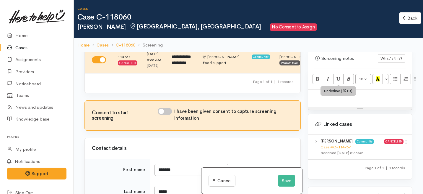
scroll to position [414, 0]
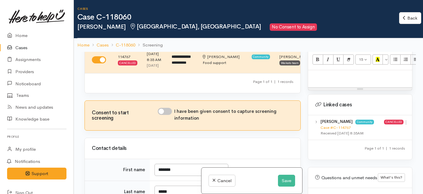
click at [325, 74] on p at bounding box center [360, 76] width 98 height 7
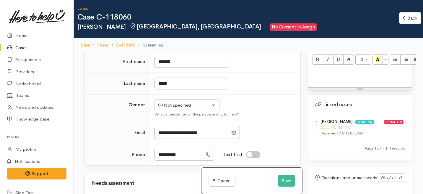
scroll to position [215, 0]
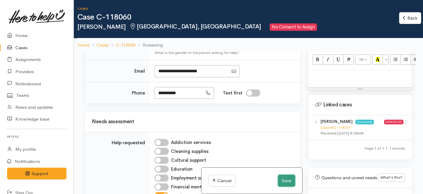
click at [285, 181] on button "Save" at bounding box center [286, 180] width 17 height 12
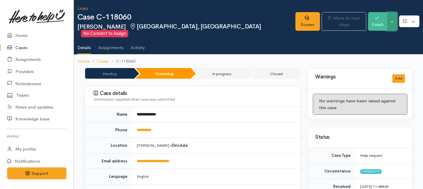
click at [393, 17] on button "Toggle Dropdown" at bounding box center [392, 21] width 10 height 19
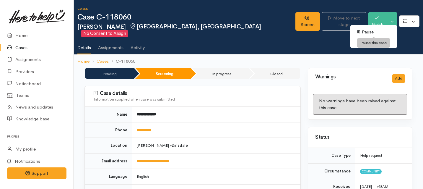
click at [368, 31] on link "Pause" at bounding box center [373, 31] width 47 height 9
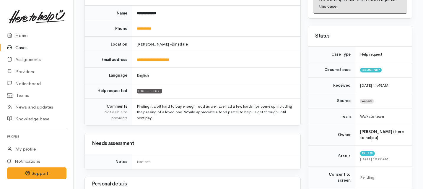
scroll to position [371, 0]
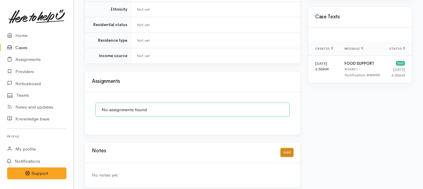
click at [288, 148] on button "Add" at bounding box center [287, 152] width 13 height 9
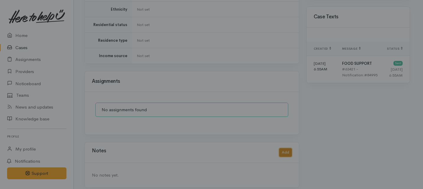
scroll to position [367, 0]
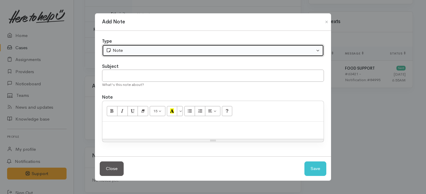
click at [164, 54] on button "Note" at bounding box center [213, 50] width 222 height 12
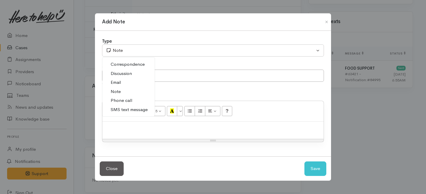
click at [129, 101] on span "Phone call" at bounding box center [122, 100] width 22 height 7
select select "3"
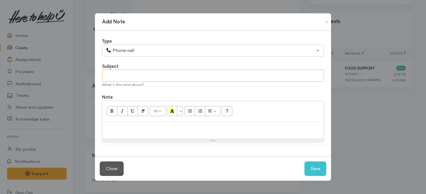
click at [134, 74] on input "text" at bounding box center [213, 75] width 222 height 12
type input "d"
type input "paused case"
click at [129, 128] on p at bounding box center [212, 127] width 215 height 7
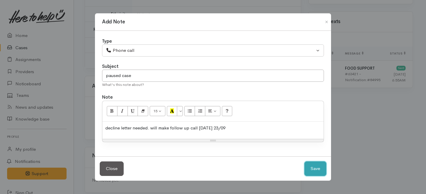
click at [317, 167] on button "Save" at bounding box center [315, 168] width 22 height 14
select select "1"
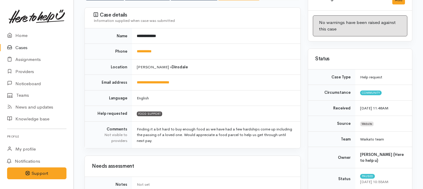
scroll to position [0, 0]
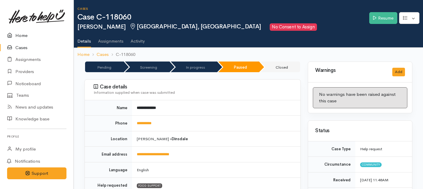
click at [20, 36] on link "Home" at bounding box center [37, 36] width 74 height 12
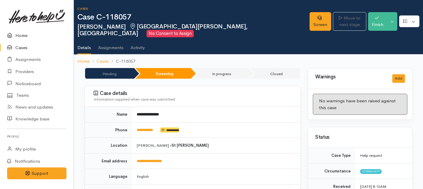
click at [23, 36] on link "Home" at bounding box center [37, 36] width 74 height 12
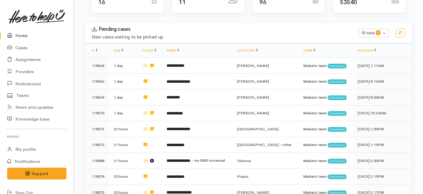
scroll to position [93, 0]
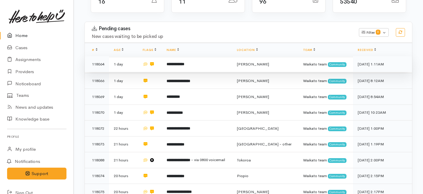
click at [199, 56] on td "**********" at bounding box center [197, 64] width 70 height 16
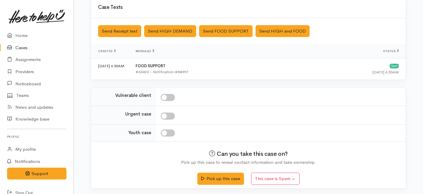
scroll to position [183, 0]
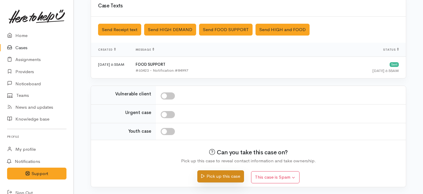
click at [224, 175] on button "Pick up this case" at bounding box center [220, 176] width 46 height 12
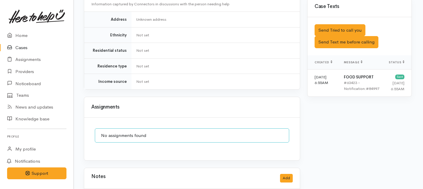
scroll to position [359, 1]
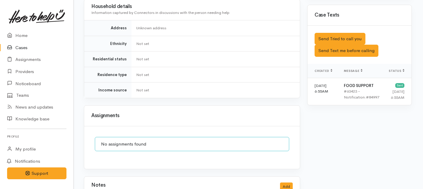
click at [323, 44] on div "Saved The text message has been queued. An error occurred Send Tried to call yo…" at bounding box center [360, 45] width 104 height 38
click at [322, 45] on button "Send Text me before calling" at bounding box center [347, 51] width 64 height 12
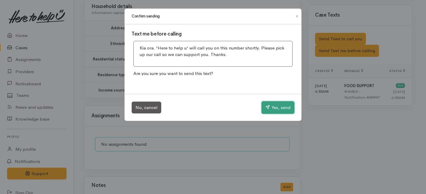
click at [277, 108] on button "Yes, send" at bounding box center [277, 107] width 33 height 12
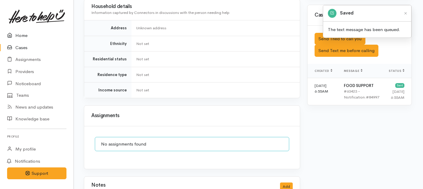
click at [20, 35] on link "Home" at bounding box center [37, 36] width 74 height 12
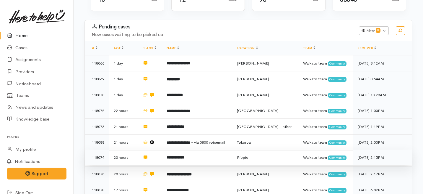
scroll to position [95, 0]
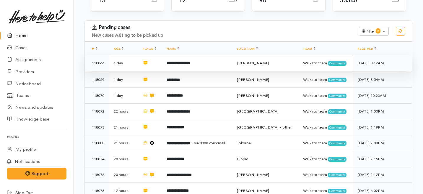
click at [186, 55] on td "**********" at bounding box center [197, 63] width 70 height 16
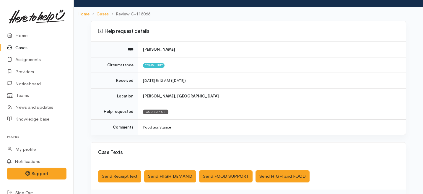
scroll to position [178, 0]
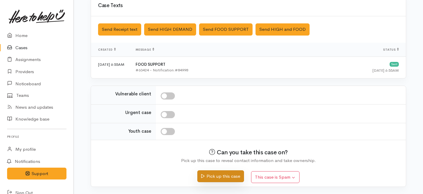
click at [217, 178] on button "Pick up this case" at bounding box center [220, 176] width 46 height 12
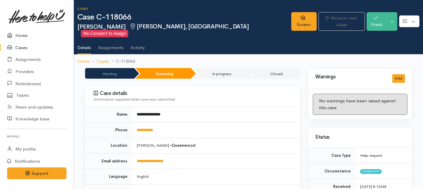
click at [20, 37] on link "Home" at bounding box center [37, 36] width 74 height 12
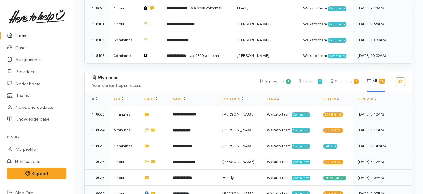
scroll to position [313, 0]
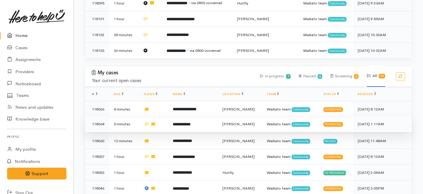
click at [187, 122] on b "**********" at bounding box center [182, 124] width 18 height 4
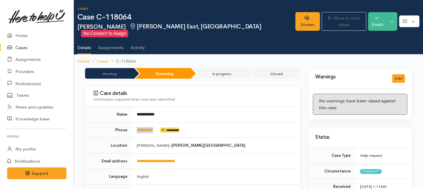
drag, startPoint x: 160, startPoint y: 124, endPoint x: 129, endPoint y: 123, distance: 31.0
click at [129, 123] on tr "**********" at bounding box center [193, 130] width 216 height 16
copy tr "**********"
click at [296, 21] on link "Screen" at bounding box center [308, 21] width 25 height 19
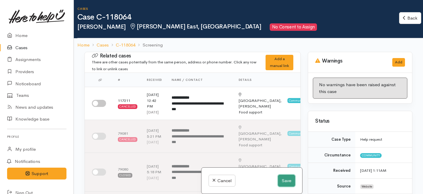
click at [281, 178] on button "Save" at bounding box center [286, 180] width 17 height 12
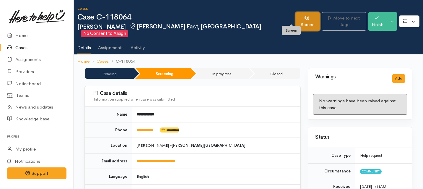
click at [296, 21] on link "Screen" at bounding box center [308, 21] width 25 height 19
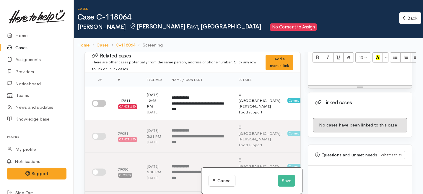
scroll to position [423, 0]
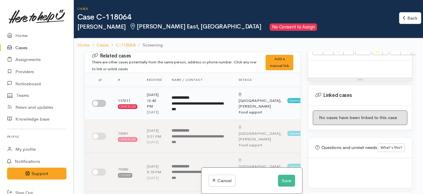
click at [106, 105] on div at bounding box center [100, 103] width 17 height 7
click at [102, 105] on input "checkbox" at bounding box center [99, 103] width 14 height 7
checkbox input "true"
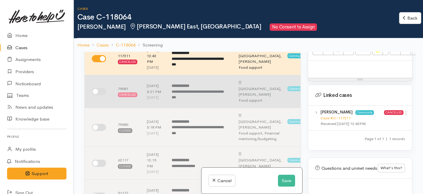
scroll to position [45, 0]
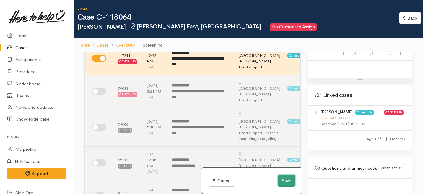
click at [285, 177] on button "Save" at bounding box center [286, 180] width 17 height 12
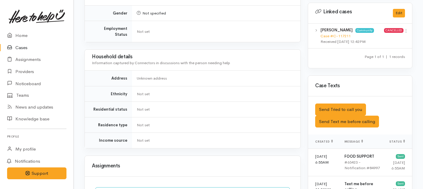
scroll to position [310, 0]
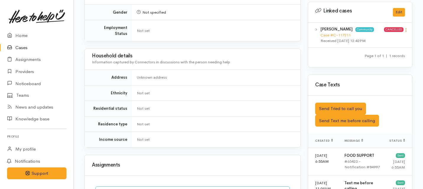
click at [407, 27] on icon at bounding box center [406, 29] width 5 height 5
click at [380, 37] on link "View case" at bounding box center [385, 41] width 47 height 9
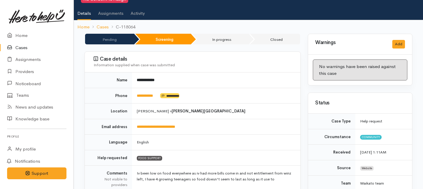
scroll to position [0, 0]
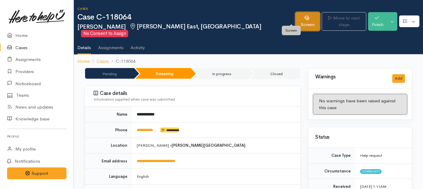
click at [296, 17] on link "Screen" at bounding box center [308, 21] width 25 height 19
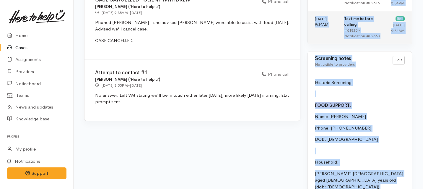
scroll to position [539, 0]
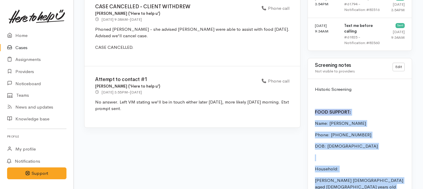
drag, startPoint x: 353, startPoint y: 113, endPoint x: 314, endPoint y: 105, distance: 39.7
copy div "FOOD SUPPORT: Name: Donna Bowden Phone: 0225294439 DOB: 12/12/1984 Household: T…"
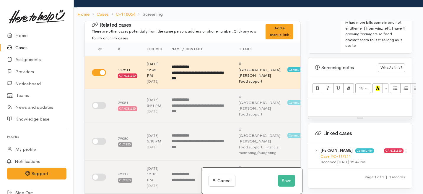
scroll to position [387, 0]
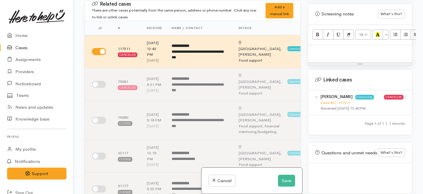
click at [332, 48] on p at bounding box center [360, 51] width 98 height 7
paste div
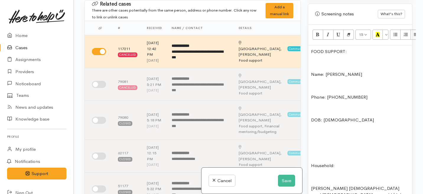
scroll to position [709, 0]
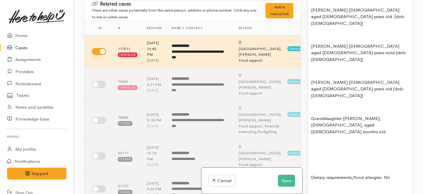
click at [311, 174] on p "Dietary requirements/food allergies: Nil" at bounding box center [360, 177] width 98 height 7
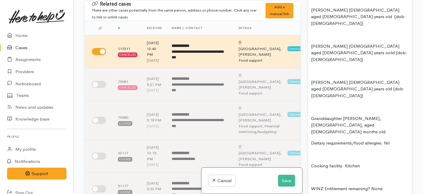
click at [312, 162] on p "Cooking facility: Kitchen" at bounding box center [360, 165] width 98 height 7
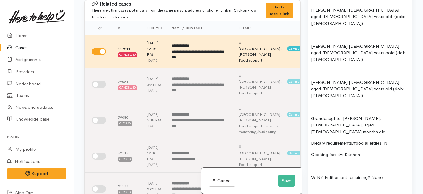
click at [311, 174] on p "WINZ Entitlement remaining? None" at bounding box center [360, 177] width 98 height 7
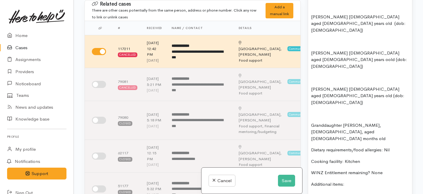
scroll to position [699, 0]
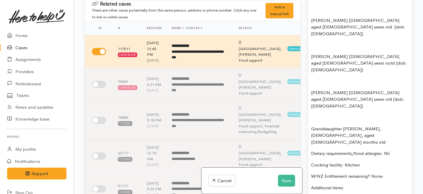
click at [311, 125] on p "Granddaughter Savanney, female, aged 8 months old" at bounding box center [360, 135] width 98 height 20
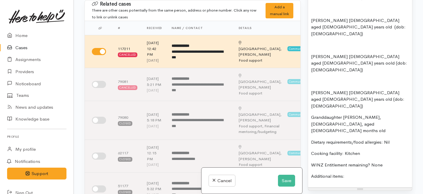
click at [312, 89] on p "Patrone Jamieson male aged 6 years old (dob: 27/07/2017)" at bounding box center [360, 99] width 98 height 20
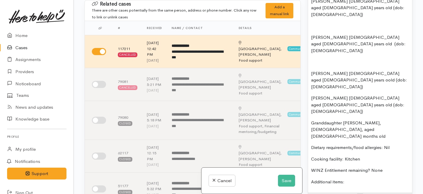
scroll to position [678, 0]
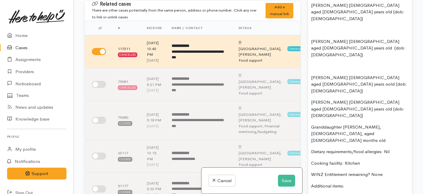
click at [313, 74] on p "Jada Jamieson female aged 12 years oold (dob: 07/06/2011)" at bounding box center [360, 84] width 98 height 20
click at [311, 74] on p "Jada Jamieson female aged 12 years oold (dob: 07/06/2011)" at bounding box center [360, 84] width 98 height 20
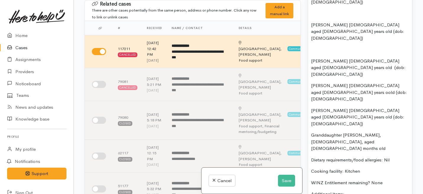
scroll to position [652, 0]
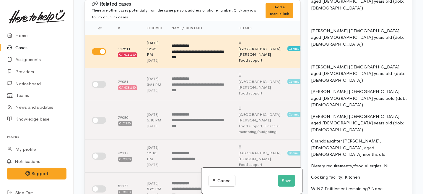
click at [312, 64] on p "Cartel Jamieson male aged 14 years old (dob: 2/01/2010)" at bounding box center [360, 74] width 98 height 20
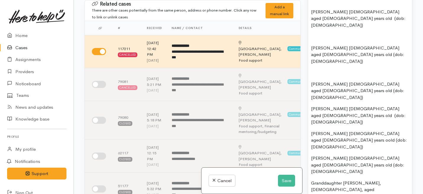
scroll to position [595, 0]
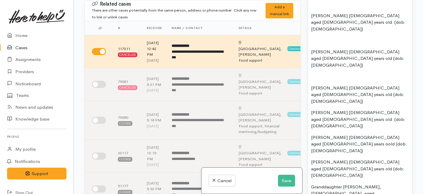
click at [311, 85] on p "Dayton Jamieson male aged 15 years old (dob: 12/09/2008)" at bounding box center [360, 95] width 98 height 20
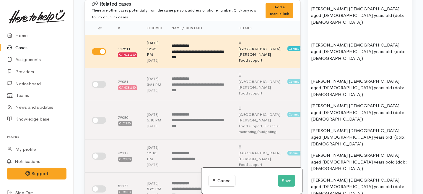
scroll to position [564, 0]
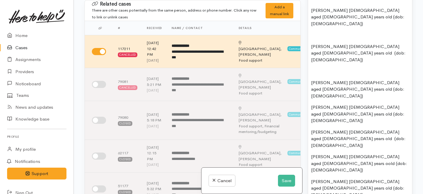
click at [311, 79] on p "Dakota Jamieson male aged 17 years old (dob: 19/09/2006)" at bounding box center [360, 89] width 98 height 20
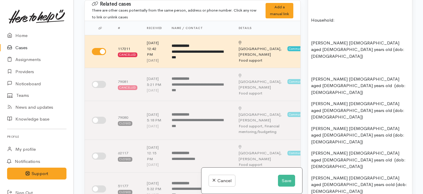
scroll to position [525, 0]
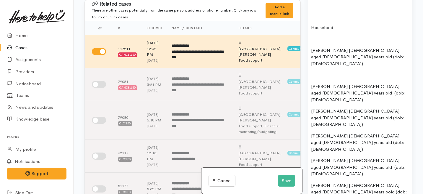
click at [311, 83] on p "Harlem Jamieson male aged 18 years old (dob: 06/10/2005)" at bounding box center [360, 93] width 98 height 20
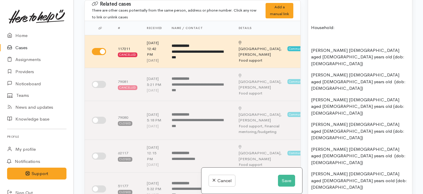
click at [312, 47] on p "Tyler Jamieson male aged 21 years old (dob: 25/09/2002)" at bounding box center [360, 57] width 98 height 20
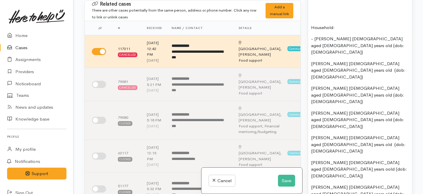
click at [311, 61] on span "Harlem Jamieson male aged 18 years old (dob: 06/10/2005)" at bounding box center [358, 70] width 95 height 19
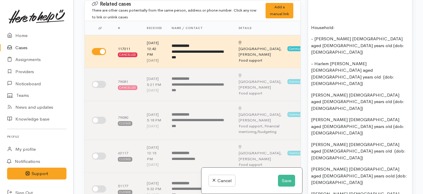
click at [309, 70] on div "FOOD SUPPORT: Name: Donna Bowden Phone: 0225294439 DOB: 12/12/1984 Household: -…" at bounding box center [360, 98] width 104 height 381
click at [310, 86] on div "FOOD SUPPORT: Name: Donna Bowden Phone: 0225294439 DOB: 12/12/1984 Household: -…" at bounding box center [360, 98] width 104 height 381
click at [311, 141] on span "Cartel Jamieson male aged 14 years old (dob: 2/01/2010)" at bounding box center [358, 150] width 95 height 19
click at [311, 166] on span "Jada Jamieson female aged 12 years oold (dob: 07/06/2011)" at bounding box center [359, 175] width 96 height 19
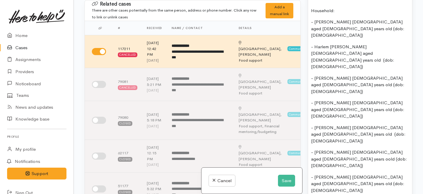
scroll to position [542, 0]
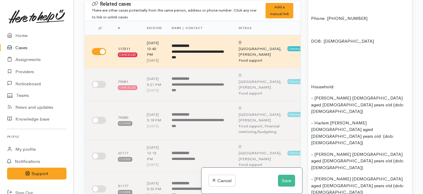
scroll to position [456, 0]
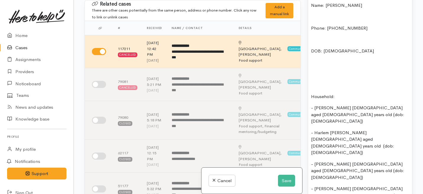
click at [309, 89] on div "FOOD SUPPORT: Name: Donna Bowden Phone: 0225294439 DOB: 12/12/1984 Household: -…" at bounding box center [360, 166] width 104 height 381
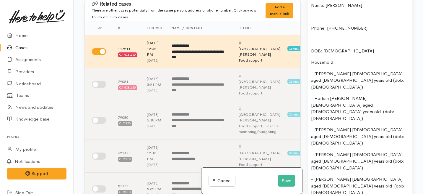
click at [310, 45] on div "FOOD SUPPORT: Name: Donna Bowden Phone: 0225294439 DOB: 12/12/1984 Household: -…" at bounding box center [360, 149] width 104 height 347
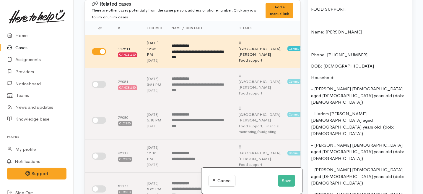
scroll to position [428, 0]
click at [311, 52] on p "Phone: 0225294439" at bounding box center [360, 55] width 98 height 7
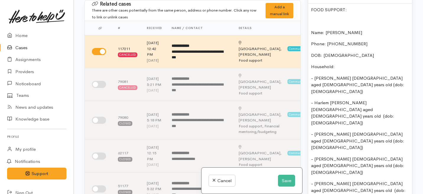
scroll to position [406, 0]
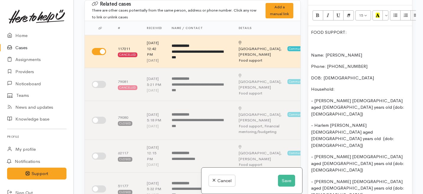
click at [311, 52] on p "Name: Donna Bowden" at bounding box center [360, 55] width 98 height 7
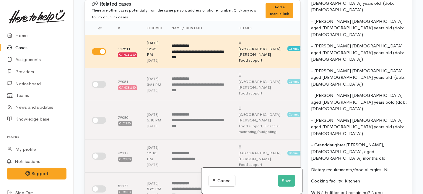
scroll to position [530, 0]
click at [286, 178] on button "Save" at bounding box center [286, 180] width 17 height 12
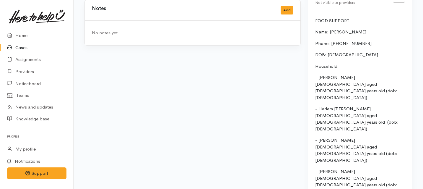
scroll to position [536, 0]
click at [20, 35] on link "Home" at bounding box center [37, 36] width 74 height 12
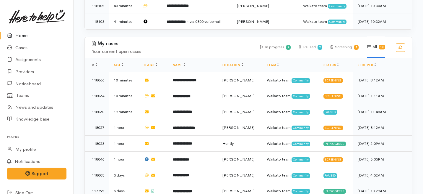
scroll to position [303, 0]
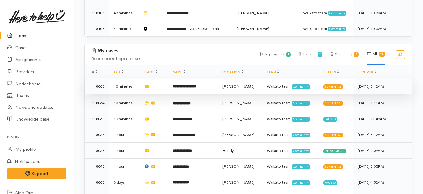
click at [164, 78] on td at bounding box center [153, 86] width 29 height 16
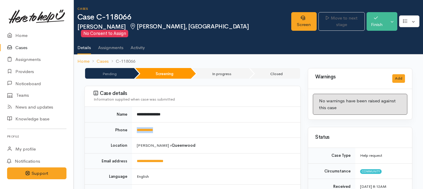
drag, startPoint x: 169, startPoint y: 121, endPoint x: 134, endPoint y: 122, distance: 34.6
click at [134, 122] on td "**********" at bounding box center [216, 130] width 168 height 16
copy link "**********"
click at [291, 19] on link "Screen" at bounding box center [303, 21] width 25 height 19
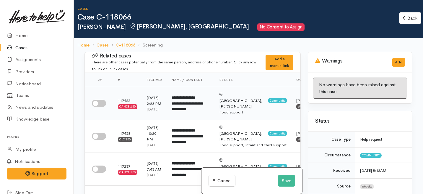
click at [100, 103] on input "checkbox" at bounding box center [99, 103] width 14 height 7
checkbox input "true"
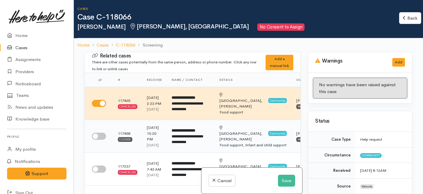
click at [100, 139] on input "checkbox" at bounding box center [99, 135] width 14 height 7
checkbox input "true"
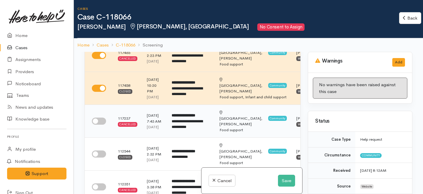
click at [105, 124] on input "checkbox" at bounding box center [99, 120] width 14 height 7
checkbox input "true"
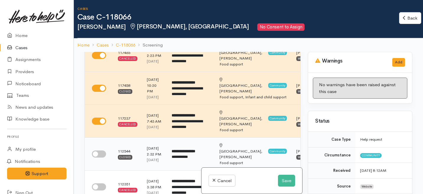
click at [100, 157] on input "checkbox" at bounding box center [99, 153] width 14 height 7
checkbox input "true"
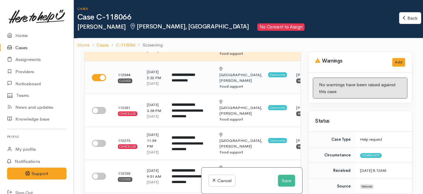
scroll to position [125, 0]
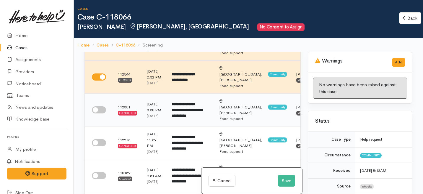
click at [103, 113] on input "checkbox" at bounding box center [99, 109] width 14 height 7
checkbox input "true"
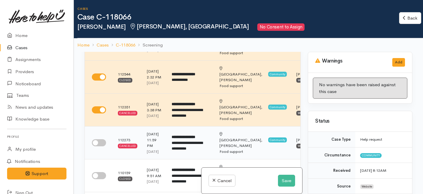
click at [99, 146] on input "checkbox" at bounding box center [99, 142] width 14 height 7
checkbox input "true"
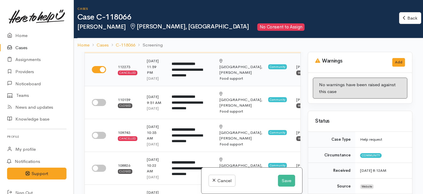
scroll to position [199, 0]
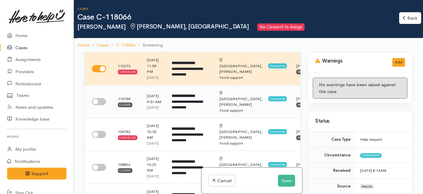
click at [103, 105] on input "checkbox" at bounding box center [99, 101] width 14 height 7
checkbox input "true"
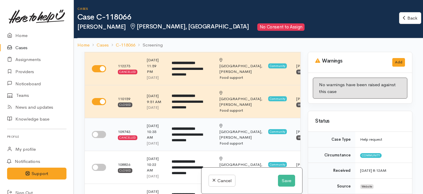
click at [99, 138] on input "checkbox" at bounding box center [99, 134] width 14 height 7
checkbox input "true"
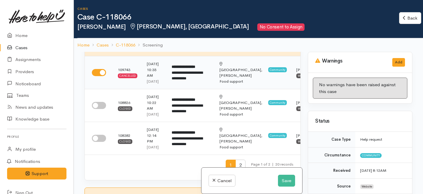
scroll to position [261, 0]
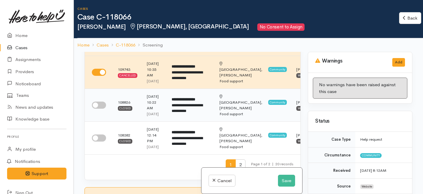
click at [101, 108] on input "checkbox" at bounding box center [99, 104] width 14 height 7
checkbox input "true"
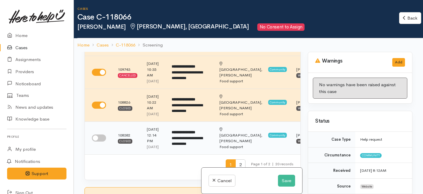
click at [103, 141] on input "checkbox" at bounding box center [99, 137] width 14 height 7
checkbox input "true"
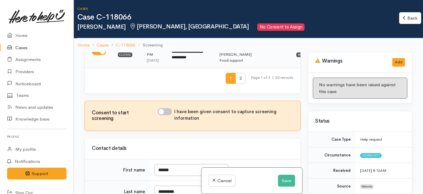
scroll to position [405, 0]
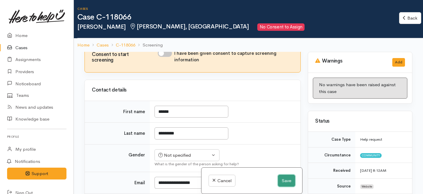
click at [285, 182] on button "Save" at bounding box center [286, 180] width 17 height 12
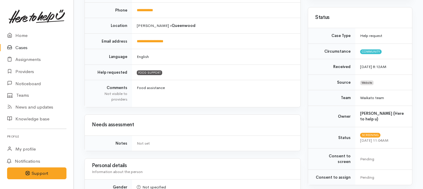
scroll to position [89, 0]
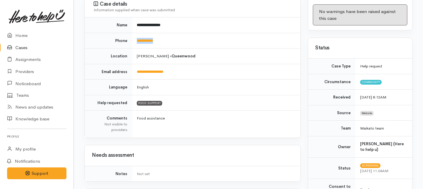
drag, startPoint x: 166, startPoint y: 35, endPoint x: 135, endPoint y: 34, distance: 30.8
click at [135, 34] on td "**********" at bounding box center [216, 41] width 168 height 16
copy link "**********"
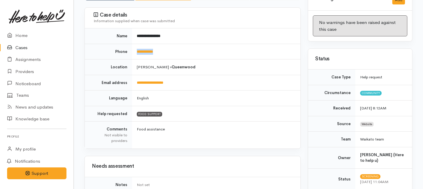
scroll to position [79, 0]
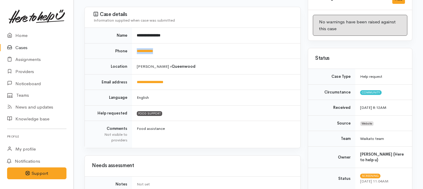
click at [169, 45] on td "**********" at bounding box center [216, 51] width 168 height 16
drag, startPoint x: 169, startPoint y: 45, endPoint x: 135, endPoint y: 44, distance: 34.3
click at [135, 44] on td "**********" at bounding box center [216, 51] width 168 height 16
copy link "**********"
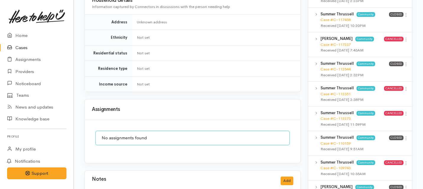
scroll to position [513, 0]
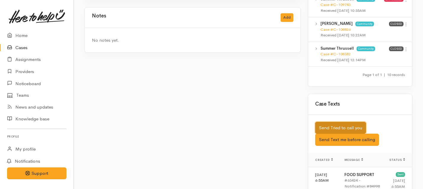
click at [341, 122] on button "Send Tried to call you" at bounding box center [340, 128] width 51 height 12
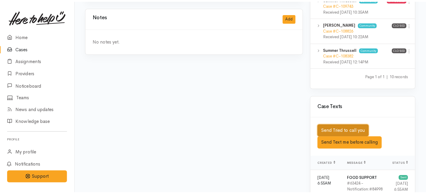
scroll to position [508, 0]
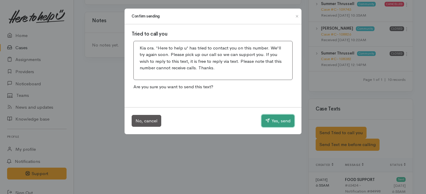
click at [290, 120] on button "Yes, send" at bounding box center [277, 120] width 33 height 12
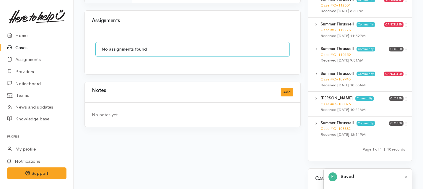
scroll to position [388, 0]
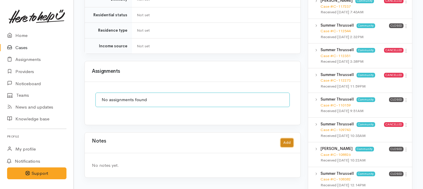
click at [289, 138] on button "Add" at bounding box center [287, 142] width 13 height 9
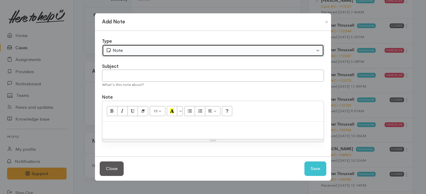
click at [170, 52] on div "Note" at bounding box center [210, 50] width 209 height 7
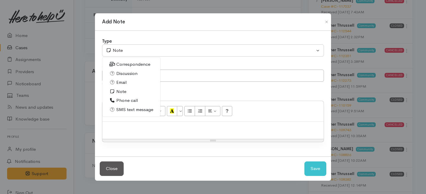
click at [119, 99] on span "Phone call" at bounding box center [127, 100] width 22 height 7
select select "3"
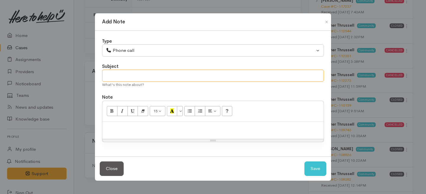
click at [118, 75] on input "text" at bounding box center [213, 75] width 222 height 12
type input "1st Attempt"
click at [129, 129] on p at bounding box center [212, 127] width 215 height 7
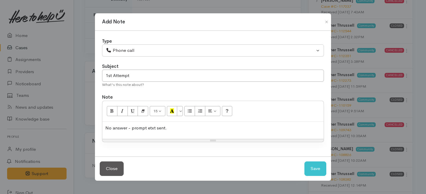
click at [303, 171] on div "Close Save" at bounding box center [213, 168] width 236 height 24
click at [310, 169] on button "Save" at bounding box center [315, 168] width 22 height 14
select select "1"
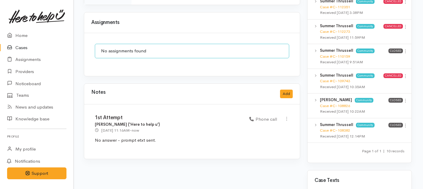
scroll to position [513, 1]
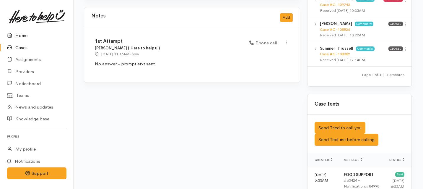
click at [20, 37] on link "Home" at bounding box center [37, 36] width 74 height 12
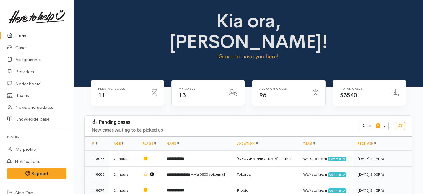
click at [27, 32] on link "Home" at bounding box center [37, 36] width 74 height 12
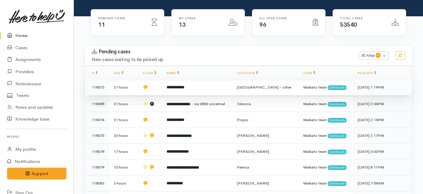
scroll to position [74, 0]
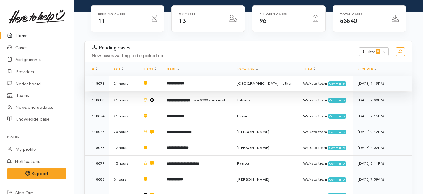
click at [184, 81] on b "**********" at bounding box center [176, 83] width 18 height 4
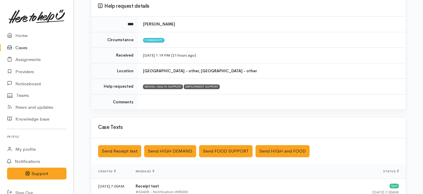
scroll to position [44, 0]
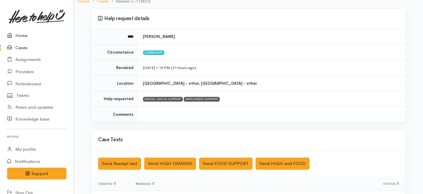
click at [19, 37] on link "Home" at bounding box center [37, 36] width 74 height 12
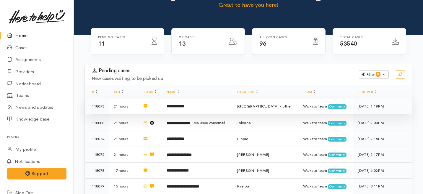
scroll to position [60, 0]
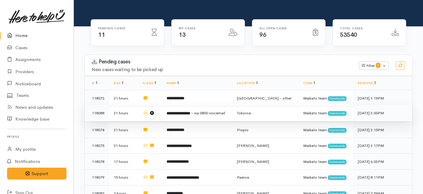
click at [166, 105] on td "**********" at bounding box center [197, 113] width 70 height 16
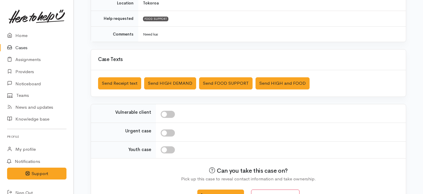
scroll to position [173, 0]
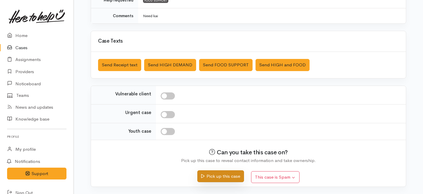
click at [220, 178] on button "Pick up this case" at bounding box center [220, 176] width 46 height 12
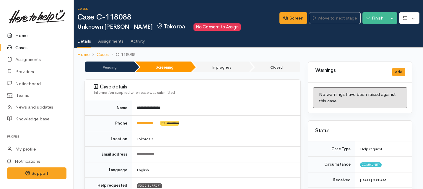
click at [24, 35] on link "Home" at bounding box center [37, 36] width 74 height 12
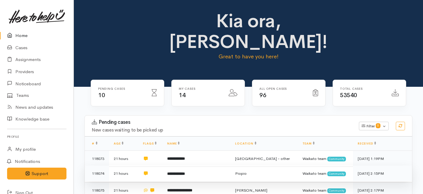
click at [204, 165] on td "**********" at bounding box center [197, 173] width 68 height 16
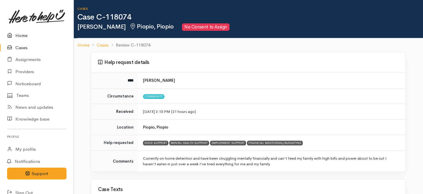
click at [18, 36] on link "Home" at bounding box center [37, 36] width 74 height 12
